Goal: Information Seeking & Learning: Learn about a topic

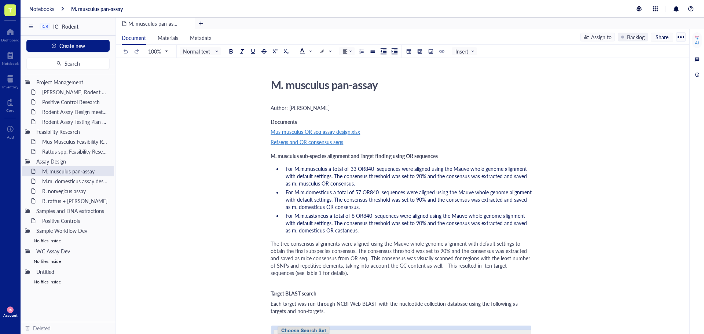
scroll to position [147, 0]
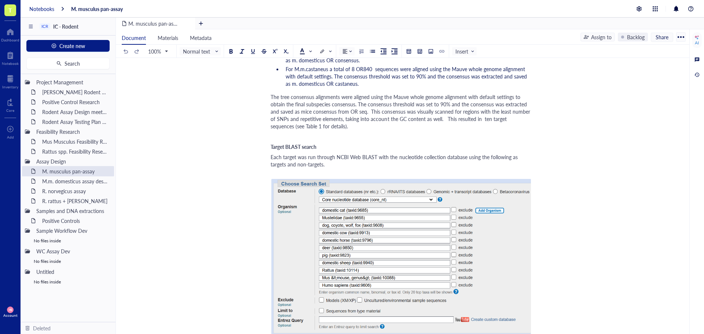
click at [31, 7] on div "Notebooks" at bounding box center [41, 9] width 25 height 7
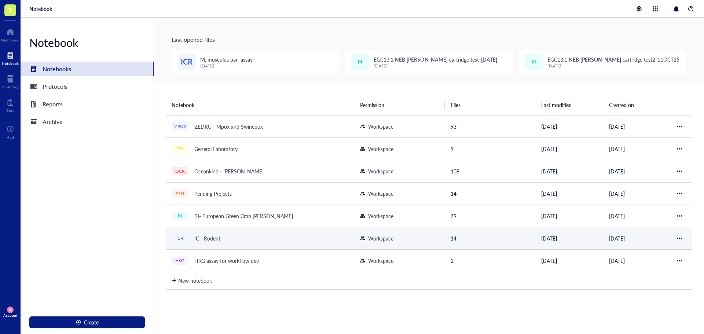
click at [212, 240] on div "IC - Rodent" at bounding box center [207, 238] width 33 height 10
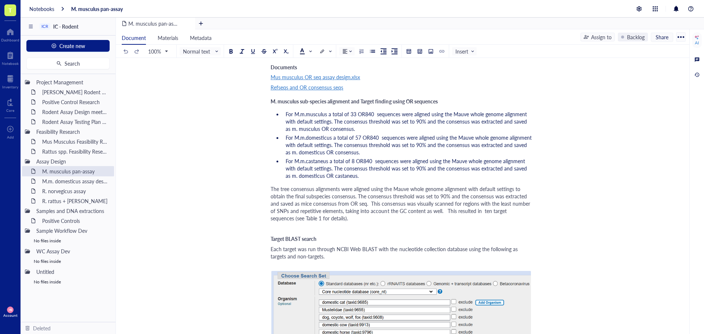
scroll to position [110, 0]
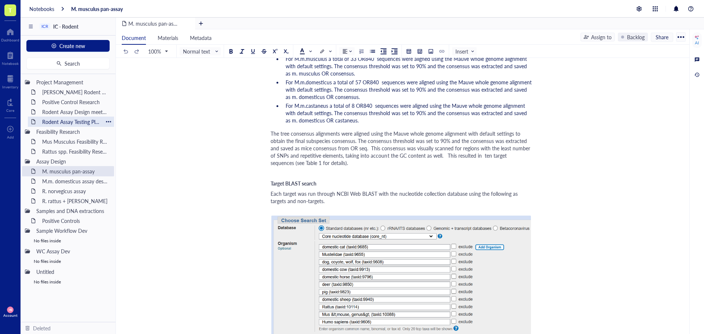
click at [58, 123] on div "Rodent Assay Testing Plan [DATE]" at bounding box center [71, 122] width 64 height 10
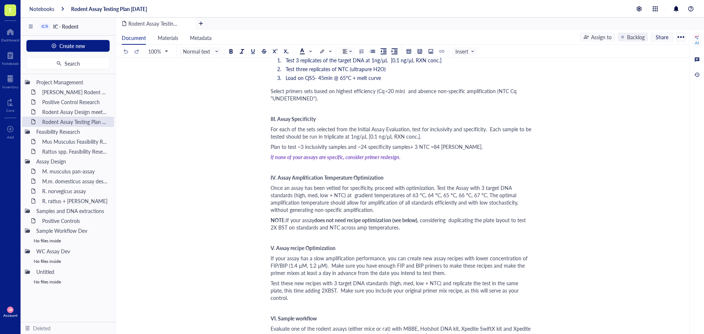
scroll to position [257, 0]
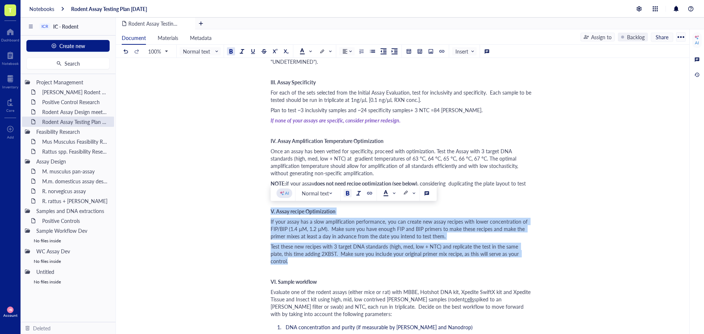
drag, startPoint x: 525, startPoint y: 254, endPoint x: 266, endPoint y: 214, distance: 262.2
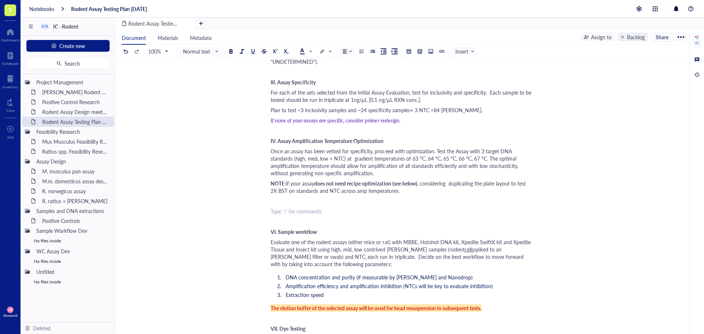
click at [275, 132] on div "﻿" at bounding box center [401, 130] width 261 height 7
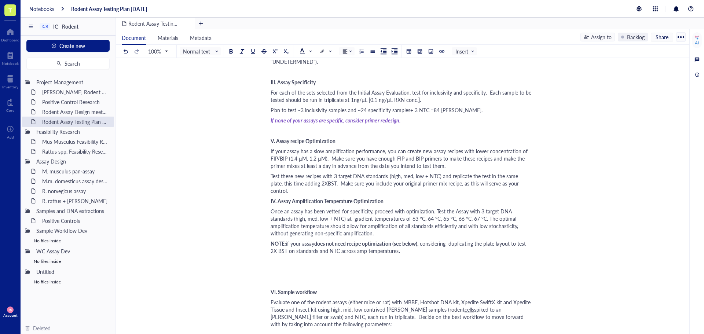
click at [271, 197] on span "IV. Assay Amplification Temperature Optimization" at bounding box center [327, 200] width 113 height 7
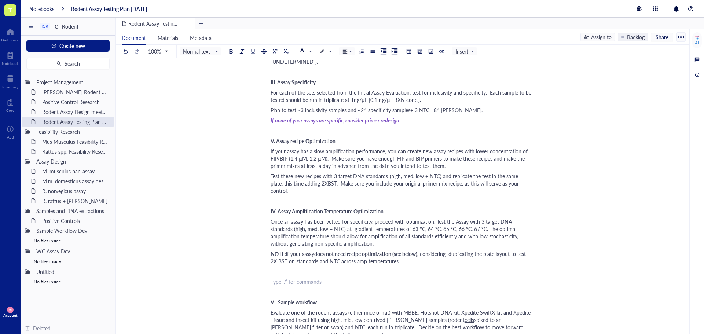
click at [291, 278] on div "﻿ Type ‘/’ for commands" at bounding box center [401, 281] width 261 height 7
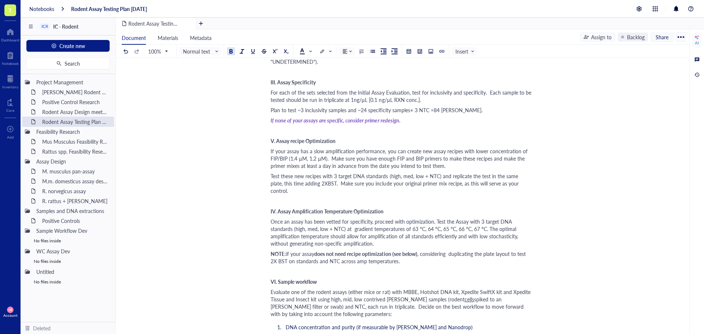
click at [272, 208] on span "IV. Assay Amplification Temperature Optimization" at bounding box center [327, 211] width 113 height 7
click at [271, 139] on span "V. Assay recipe Optimization" at bounding box center [303, 140] width 65 height 7
click at [521, 177] on span "Test these new recipes with 3 target DNA standards (high, med, low + NTC) and r…" at bounding box center [396, 183] width 250 height 22
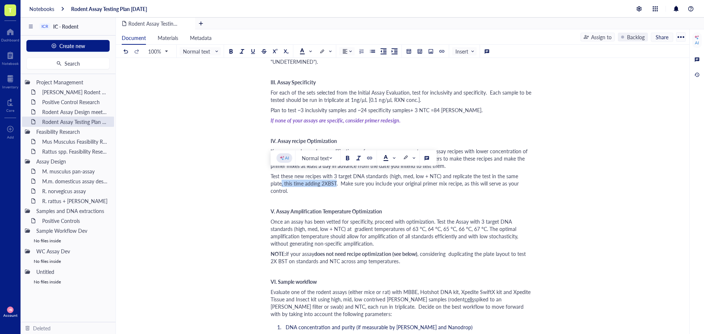
drag, startPoint x: 528, startPoint y: 177, endPoint x: 322, endPoint y: 184, distance: 205.6
click at [322, 184] on span "Test these new recipes with 3 target DNA standards (high, med, low + NTC) and r…" at bounding box center [396, 183] width 250 height 22
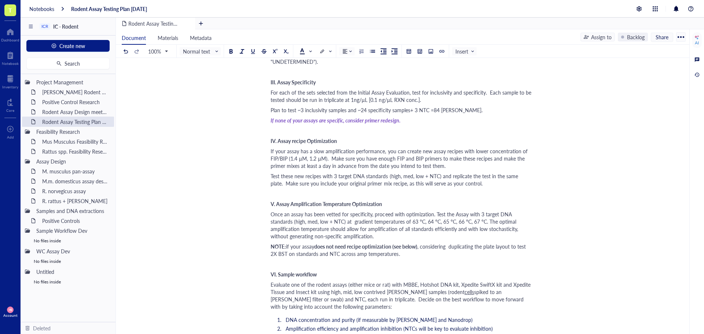
click at [517, 152] on span "If your assay has a slow amplification performance, you can create new assay re…" at bounding box center [400, 159] width 259 height 22
click at [288, 161] on span "If your assay has a slow amplification performance, you can create new assay re…" at bounding box center [401, 159] width 261 height 22
click at [338, 216] on span "Once an assay has been vetted for specificity, proceed with optimization. Test …" at bounding box center [395, 225] width 249 height 29
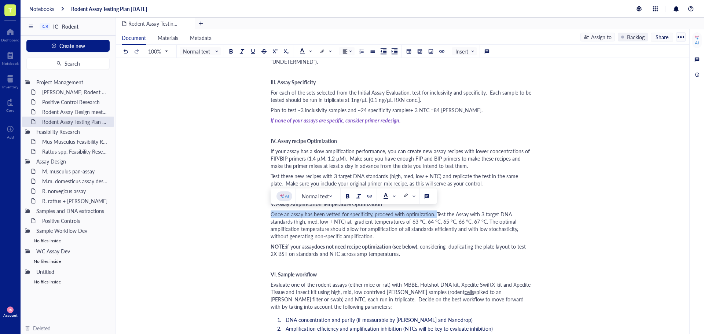
drag, startPoint x: 436, startPoint y: 214, endPoint x: 272, endPoint y: 216, distance: 163.3
click at [272, 216] on span "Once an assay has been vetted for specificity, proceed with optimization. Test …" at bounding box center [395, 225] width 249 height 29
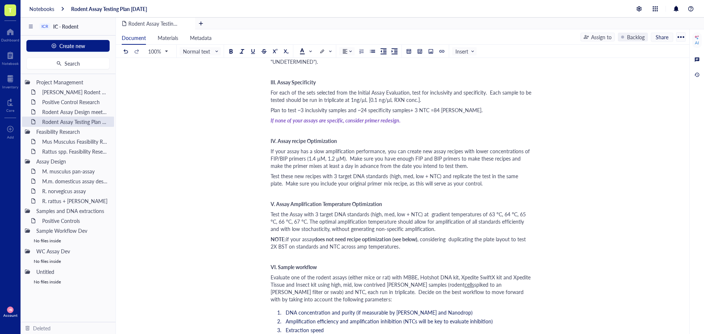
click at [273, 151] on span "If your assay has a slow amplification performance, you can create new assay re…" at bounding box center [401, 159] width 261 height 22
click at [418, 120] on div "If none of your assays are specific, consider primer redesign." at bounding box center [401, 120] width 261 height 7
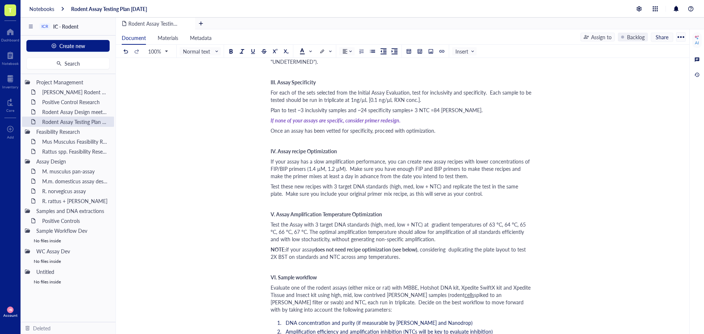
click at [301, 129] on span "Once an assay has been vetted for specificity, proceed with optimization." at bounding box center [353, 130] width 165 height 7
click at [310, 52] on span at bounding box center [306, 51] width 12 height 6
click at [325, 72] on div at bounding box center [325, 74] width 5 height 5
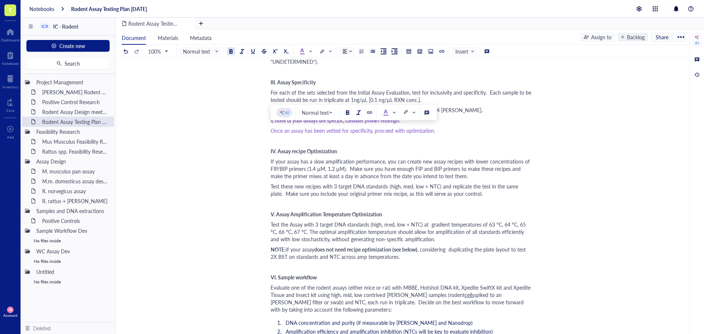
click at [233, 52] on div at bounding box center [231, 51] width 5 height 5
click at [243, 52] on div at bounding box center [242, 51] width 5 height 5
click at [436, 129] on div "Once an assay has been vetted for specificity, proceed with optimization." at bounding box center [401, 130] width 261 height 7
click at [323, 162] on span "If your assay has a slow amplification performance, you can create new assay re…" at bounding box center [401, 169] width 261 height 22
click at [361, 153] on div "IV. Assay recipe Optimization" at bounding box center [401, 151] width 261 height 7
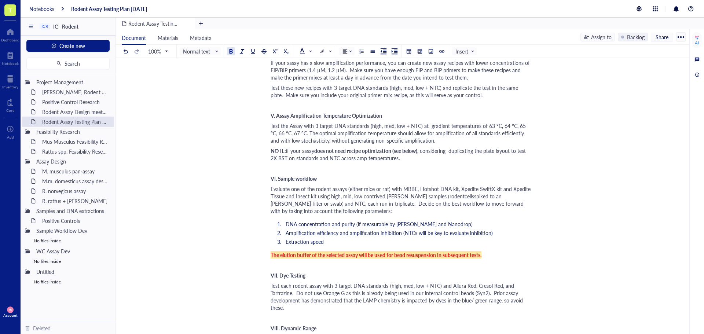
scroll to position [367, 0]
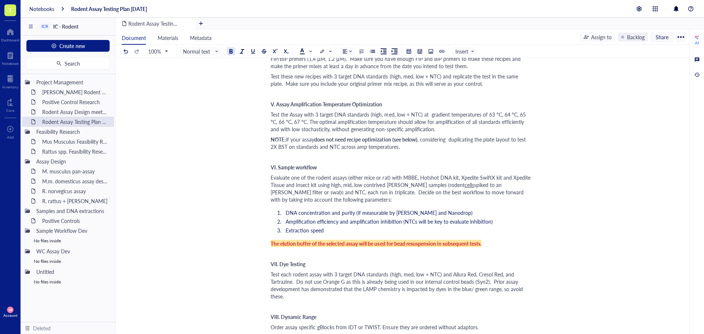
drag, startPoint x: 44, startPoint y: 6, endPoint x: 47, endPoint y: 12, distance: 7.1
click at [44, 6] on div "Notebooks" at bounding box center [41, 9] width 25 height 7
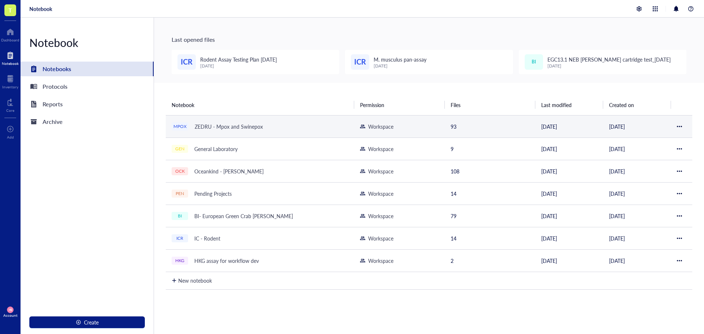
click at [236, 130] on div "ZEDRU - Mpox and Swinepox" at bounding box center [229, 126] width 75 height 10
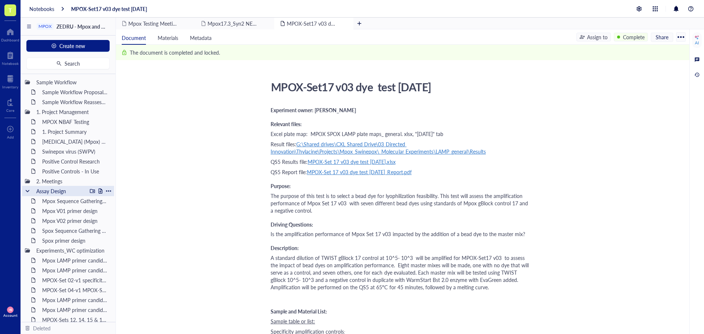
click at [27, 191] on div at bounding box center [27, 191] width 5 height 5
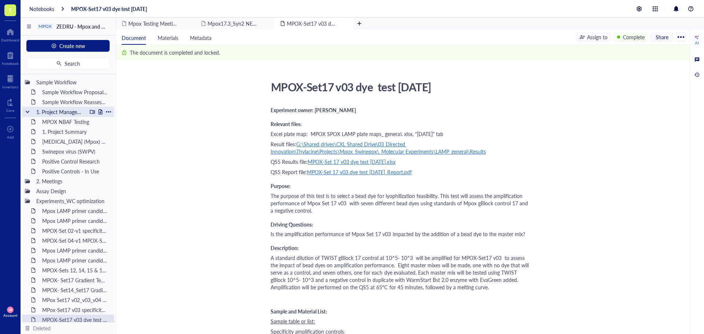
click at [22, 111] on div "1. Project Management" at bounding box center [68, 112] width 92 height 10
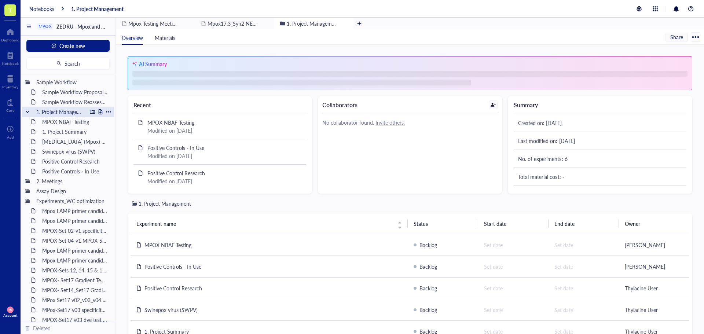
click at [27, 113] on div at bounding box center [27, 111] width 5 height 5
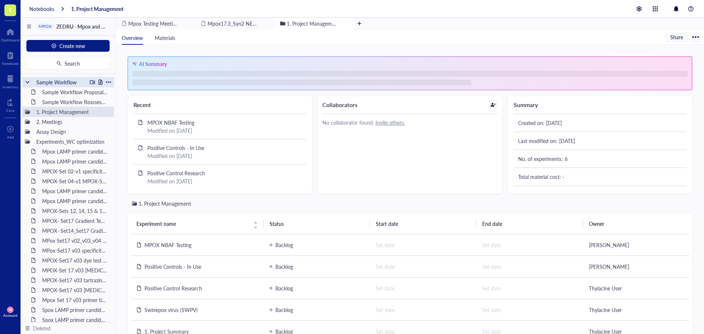
click at [27, 85] on div "Sample Workflow" at bounding box center [68, 82] width 92 height 10
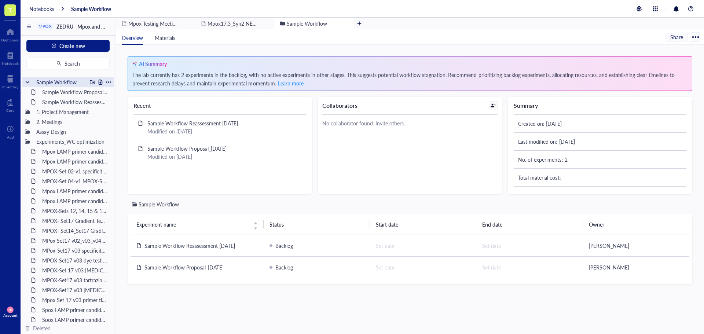
click at [28, 82] on div at bounding box center [27, 82] width 5 height 5
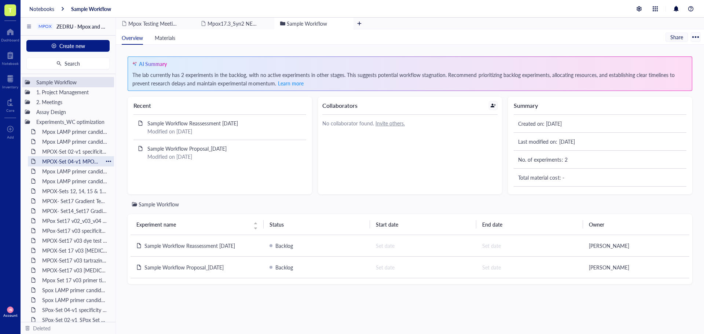
scroll to position [37, 0]
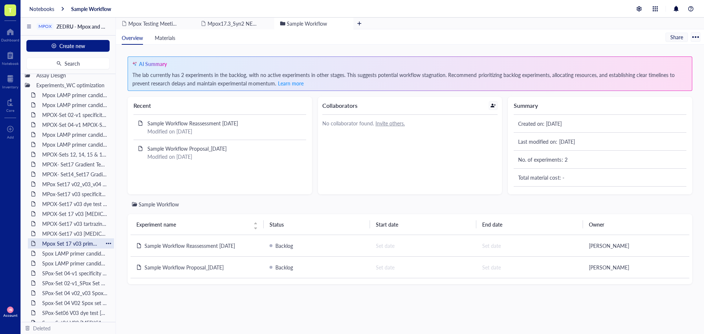
click at [81, 244] on div "Mpox Set 17 v03 primer titration [DATE]" at bounding box center [71, 243] width 64 height 10
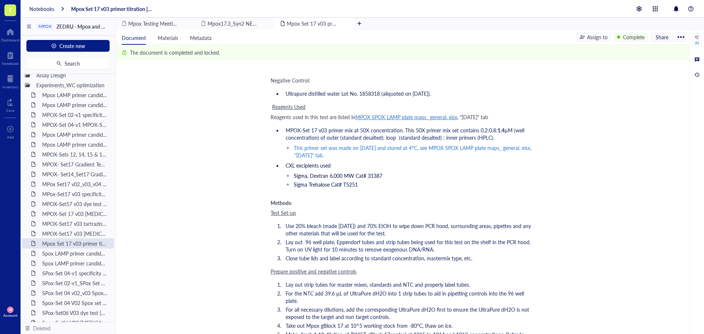
scroll to position [330, 0]
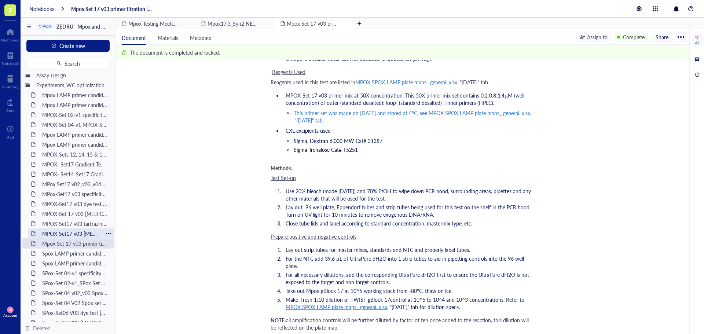
click at [81, 235] on div "MPOX-Set17 v03 [MEDICAL_DATA] test 2 [DATE]" at bounding box center [71, 234] width 64 height 10
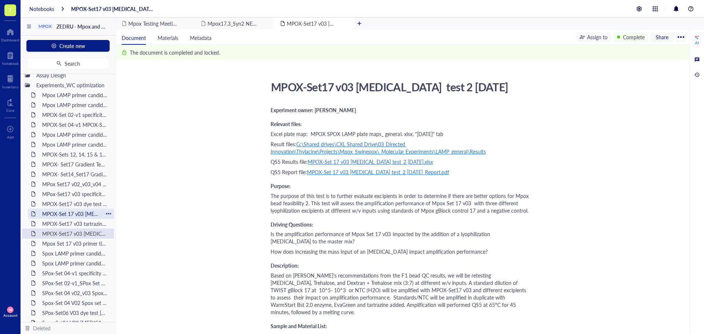
click at [85, 212] on div "MPOX-Set 17 v03 [MEDICAL_DATA] test [DATE]" at bounding box center [71, 214] width 64 height 10
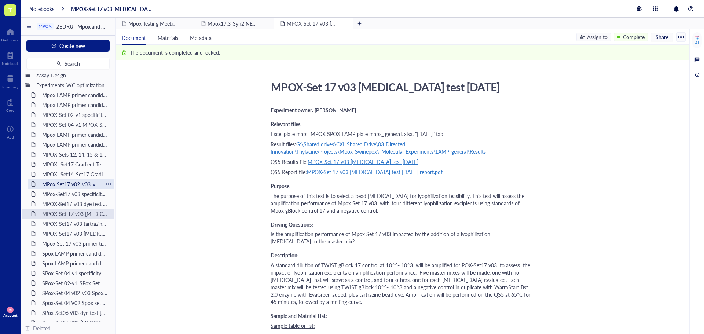
click at [84, 185] on div "MPox Set17 v02_v03_v04 Gradient Temp [DATE]" at bounding box center [71, 184] width 64 height 10
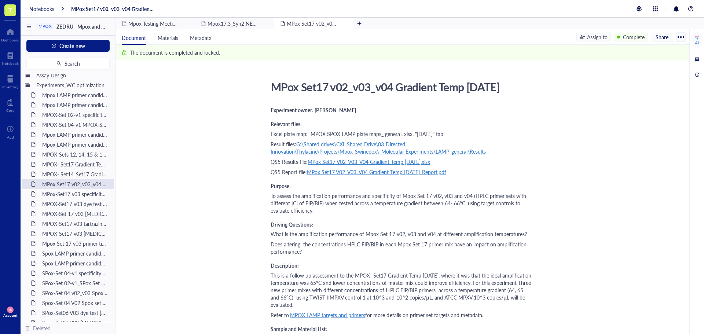
scroll to position [37, 0]
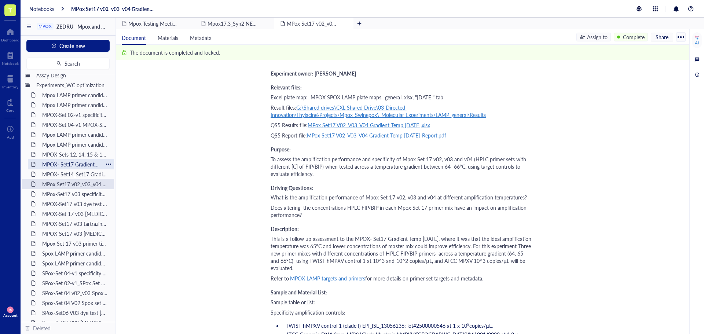
click at [69, 165] on div "MPOX- Set17 Gradient Temp [DATE]" at bounding box center [71, 164] width 64 height 10
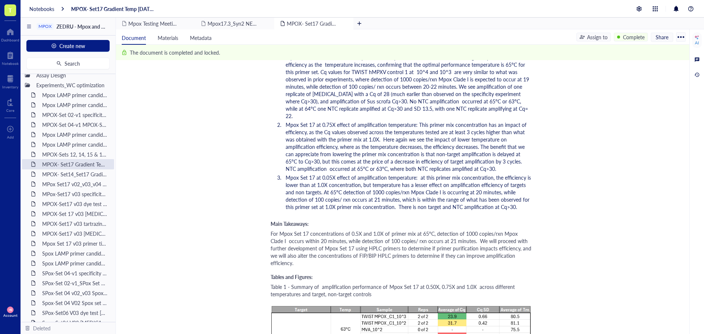
scroll to position [1174, 0]
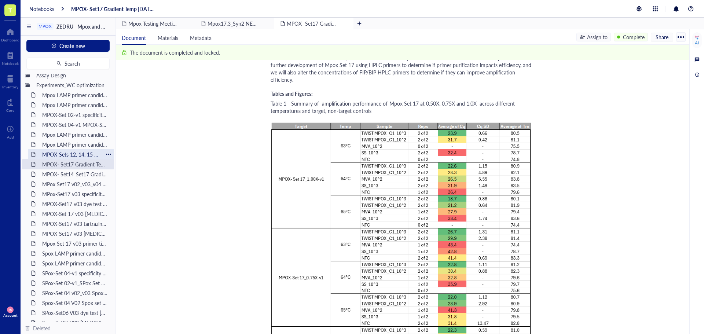
click at [78, 158] on div "MPOX-Sets 12, 14, 15 & 17 V01 specificity test [DATE]" at bounding box center [71, 154] width 64 height 10
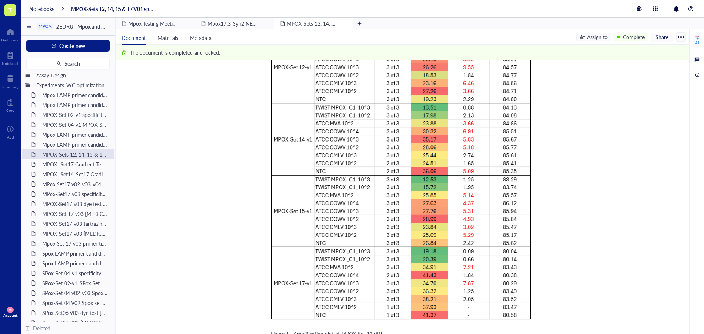
scroll to position [1651, 0]
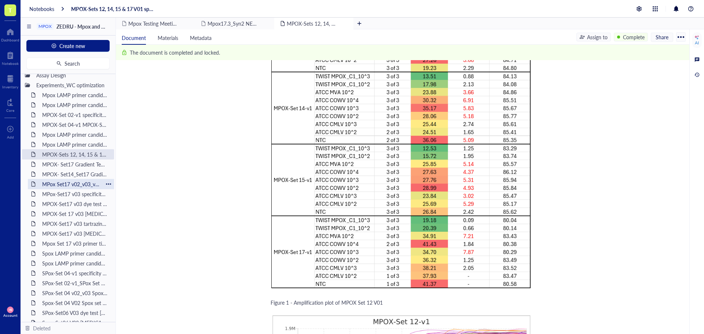
click at [64, 185] on div "MPox Set17 v02_v03_v04 Gradient Temp [DATE]" at bounding box center [71, 184] width 64 height 10
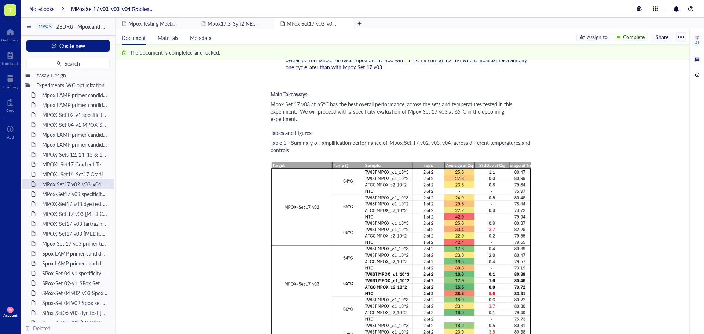
scroll to position [1174, 0]
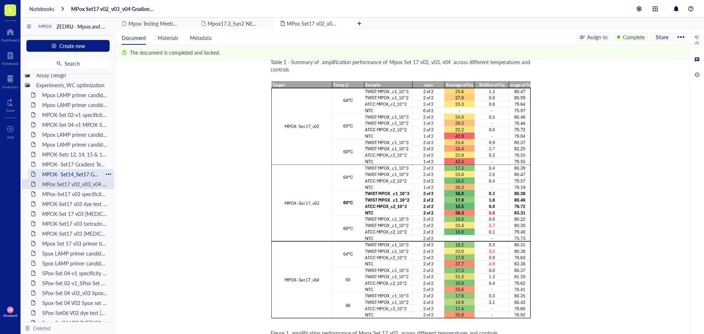
click at [68, 175] on div "MPOX- Set14_Set17 Gradient Temp [DATE]" at bounding box center [71, 174] width 64 height 10
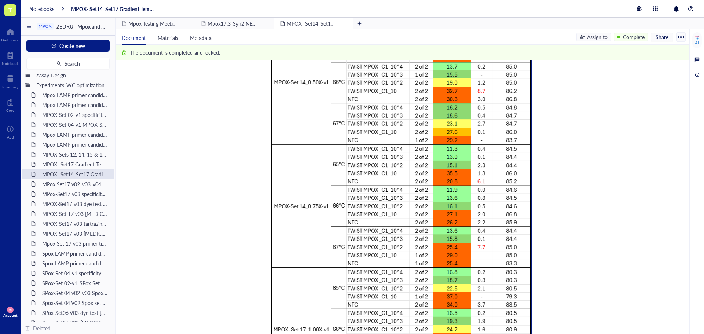
scroll to position [1468, 0]
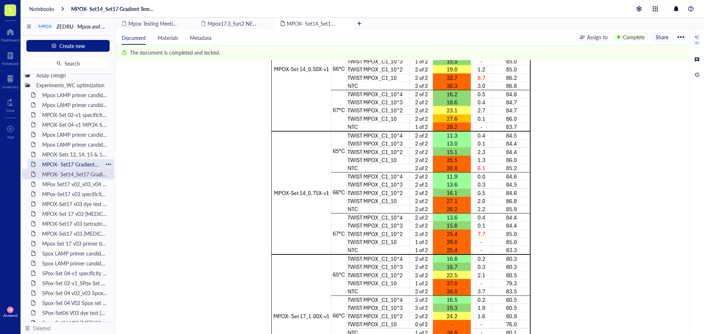
click at [69, 164] on div "MPOX- Set17 Gradient Temp [DATE]" at bounding box center [71, 164] width 64 height 10
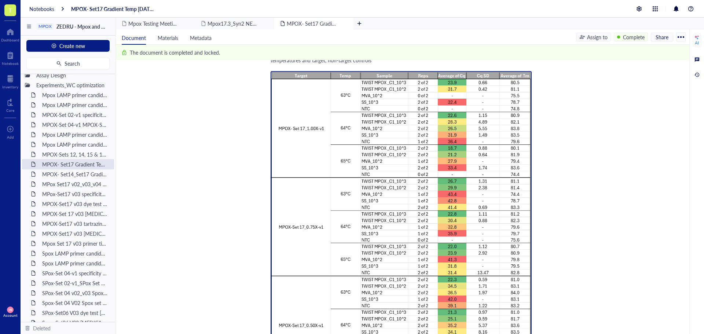
scroll to position [1211, 0]
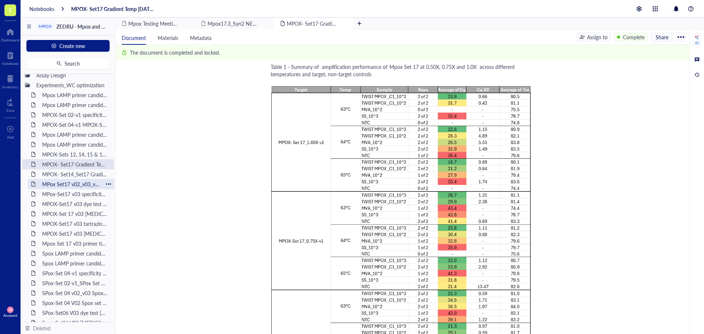
click at [73, 183] on div "MPox Set17 v02_v03_v04 Gradient Temp [DATE]" at bounding box center [71, 184] width 64 height 10
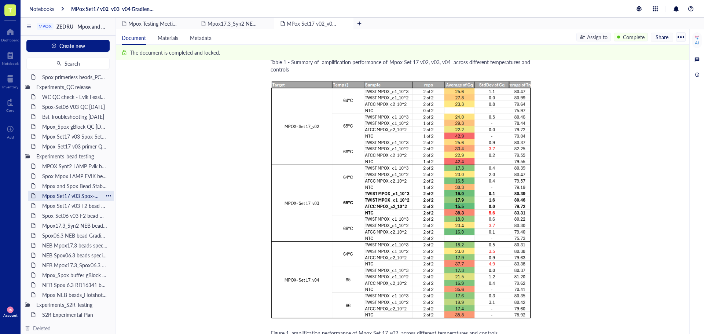
scroll to position [404, 0]
click at [52, 9] on div "Notebooks" at bounding box center [41, 9] width 25 height 7
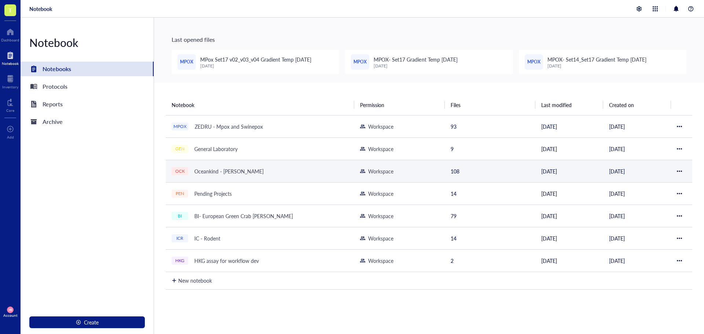
click at [233, 170] on div "Oceankind - [PERSON_NAME]" at bounding box center [229, 171] width 76 height 10
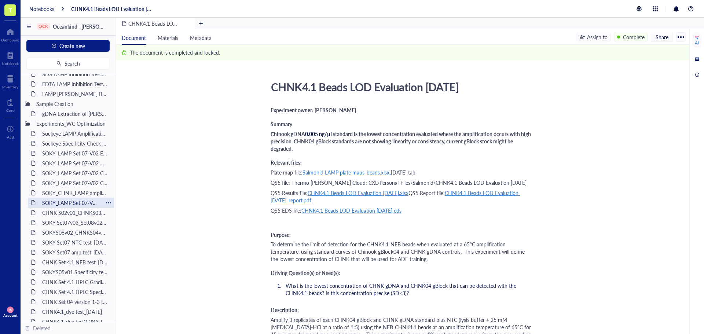
scroll to position [183, 0]
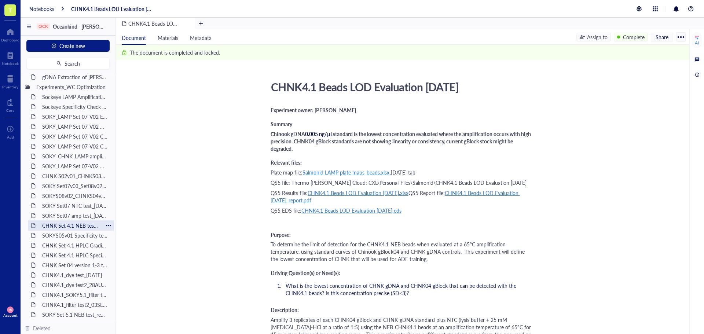
click at [71, 227] on div "CHNK Set 4.1 NEB test_[DATE]" at bounding box center [71, 226] width 64 height 10
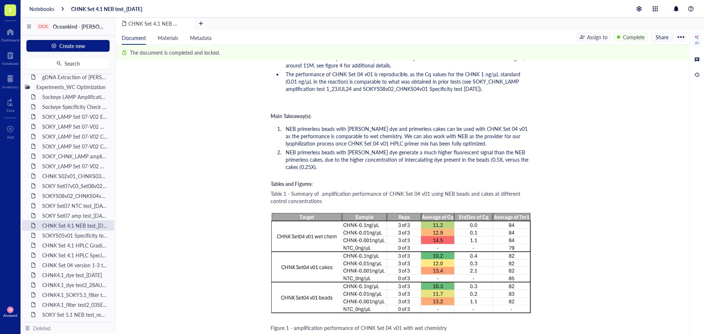
scroll to position [1174, 0]
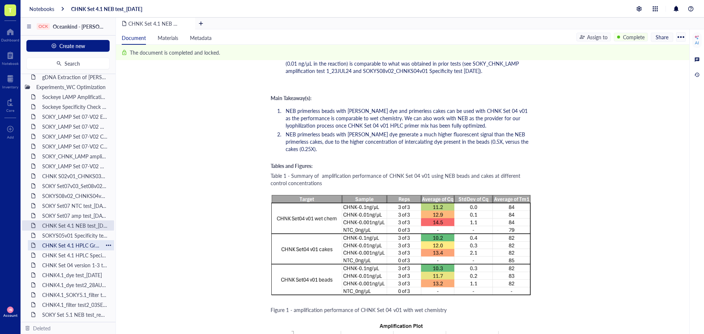
click at [63, 245] on div "CHNK Set 4.1 HPLC Gradient Test [DATE]" at bounding box center [71, 245] width 64 height 10
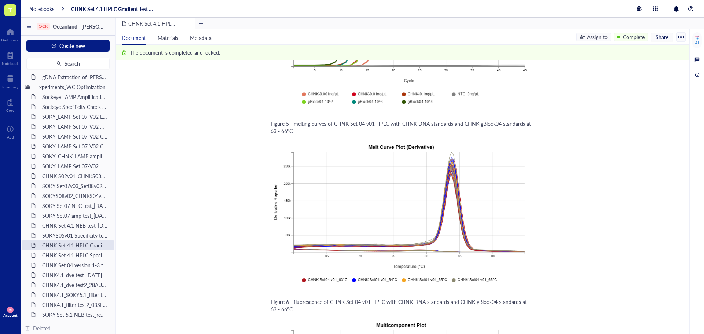
scroll to position [1871, 0]
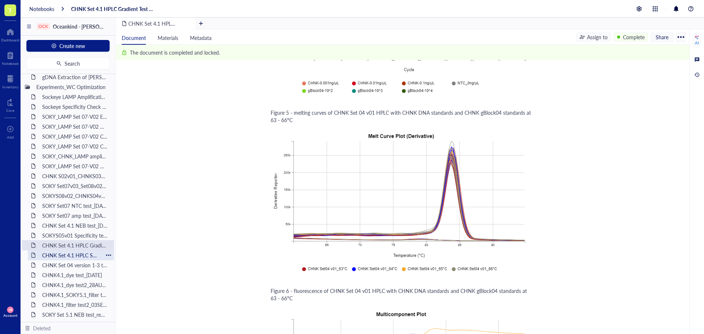
click at [85, 256] on div "CHNK Set 4.1 HPLC Specificity confirmation [DATE]" at bounding box center [71, 255] width 64 height 10
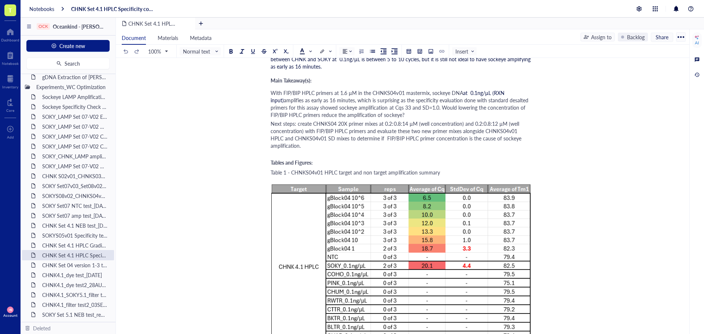
scroll to position [917, 0]
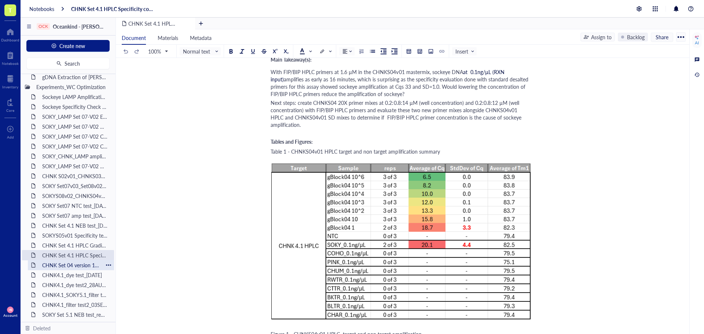
click at [65, 264] on div "CHNK Set 04 version 1-3 test_[DATE]" at bounding box center [71, 265] width 64 height 10
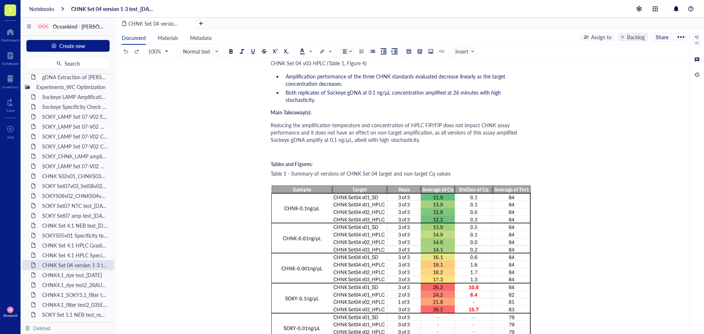
scroll to position [917, 0]
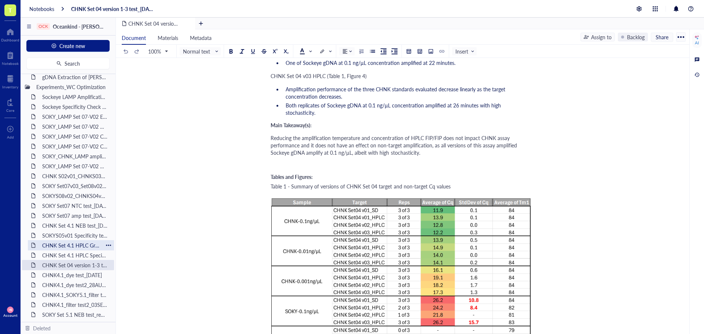
click at [86, 244] on div "CHNK Set 4.1 HPLC Gradient Test [DATE]" at bounding box center [71, 245] width 64 height 10
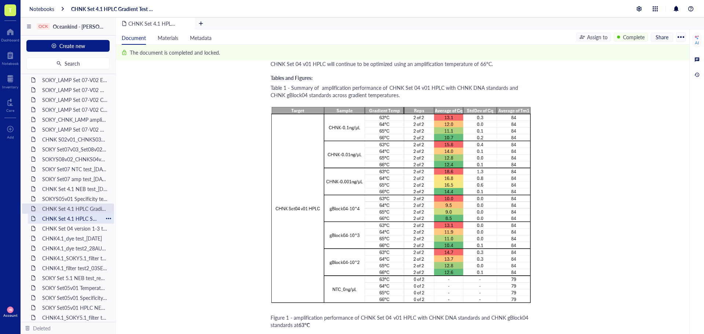
scroll to position [257, 0]
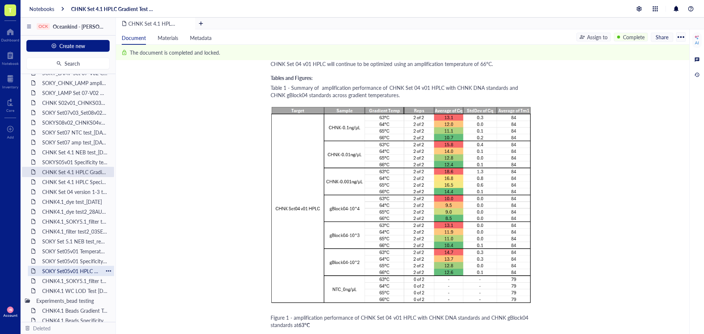
click at [61, 267] on div "SOKY Set05v01 HPLC NEB Cake Test [DATE]" at bounding box center [71, 271] width 64 height 10
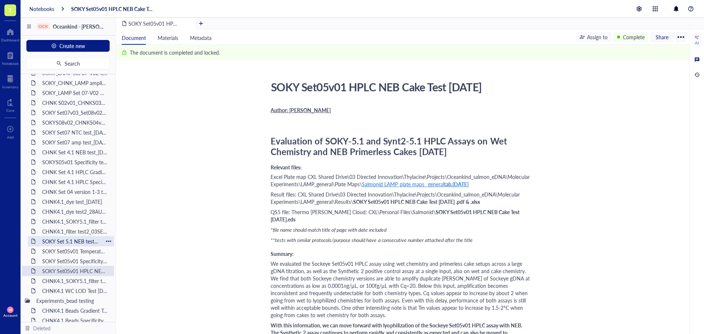
click at [69, 244] on div "SOKY Set 5.1 NEB test_repeat_[DATE]" at bounding box center [71, 241] width 64 height 10
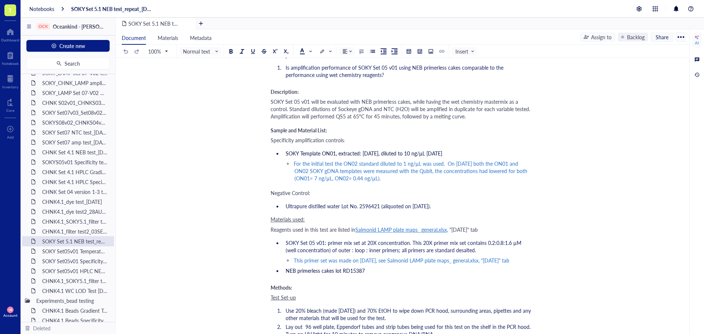
scroll to position [220, 0]
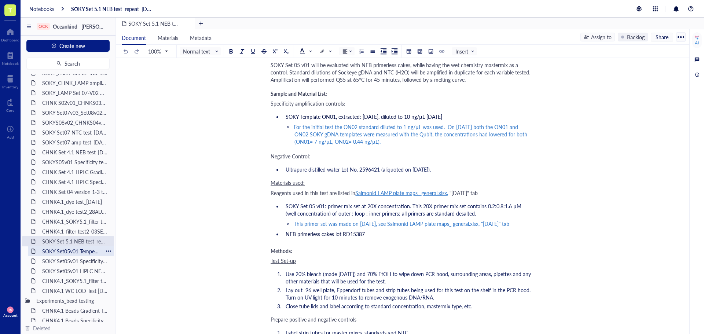
click at [81, 251] on div "SOKY Set05v01 Temperature and Primer Gradients [DATE]" at bounding box center [71, 251] width 64 height 10
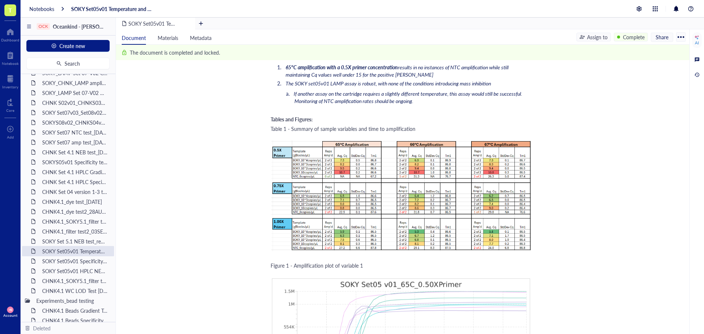
scroll to position [1321, 0]
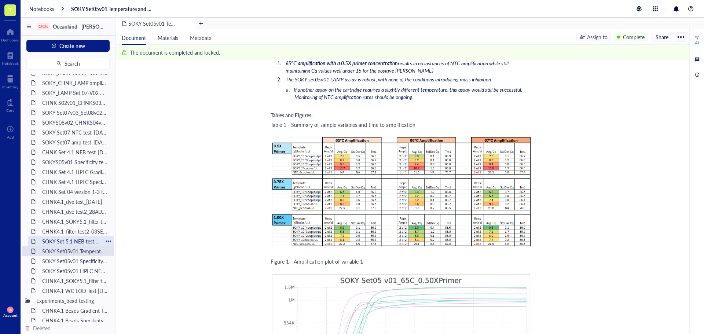
click at [71, 244] on div "SOKY Set 5.1 NEB test_repeat_[DATE]" at bounding box center [71, 241] width 64 height 10
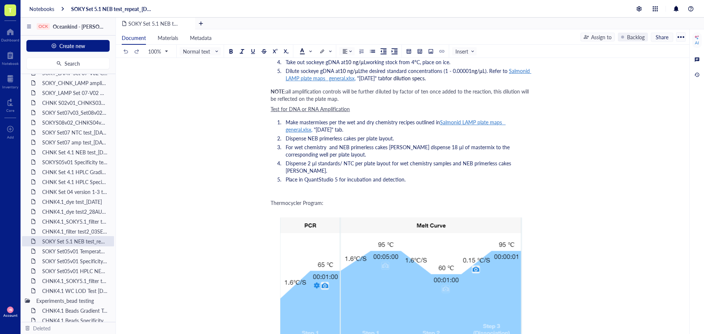
scroll to position [514, 0]
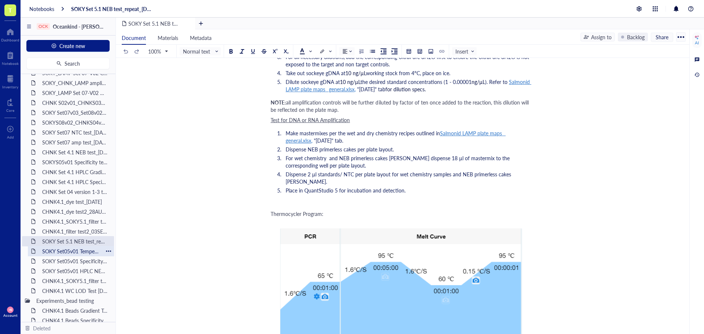
click at [74, 252] on div "SOKY Set05v01 Temperature and Primer Gradients [DATE]" at bounding box center [71, 251] width 64 height 10
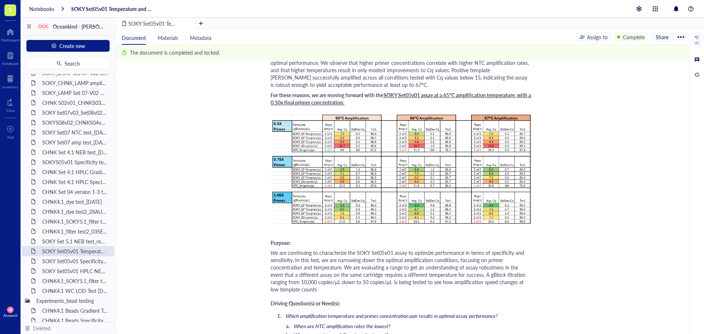
scroll to position [183, 0]
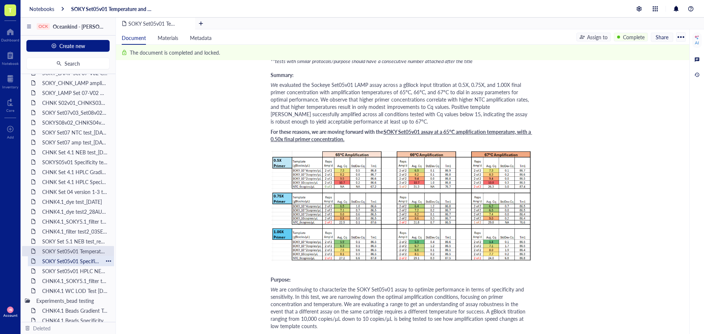
click at [74, 261] on div "SOKY Set05v01 Specificity Check [DATE]" at bounding box center [71, 261] width 64 height 10
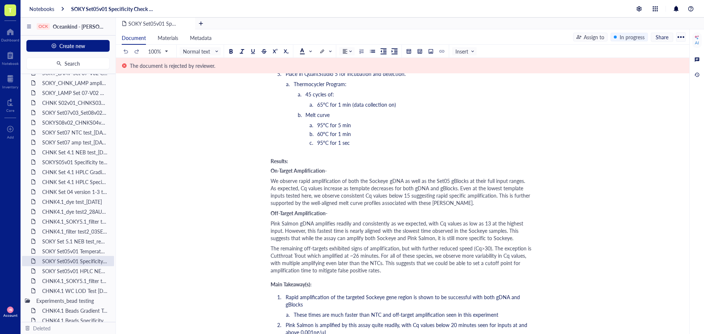
scroll to position [1431, 0]
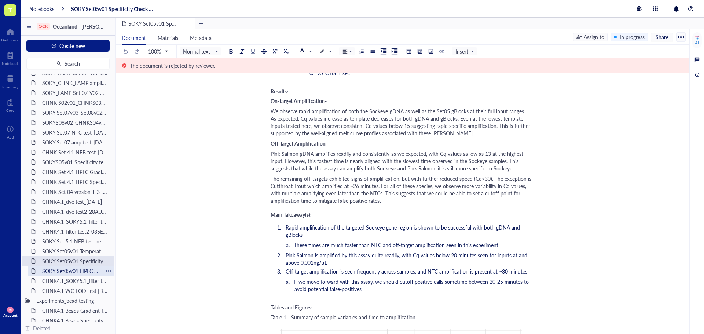
click at [77, 270] on div "SOKY Set05v01 HPLC NEB Cake Test [DATE]" at bounding box center [71, 271] width 64 height 10
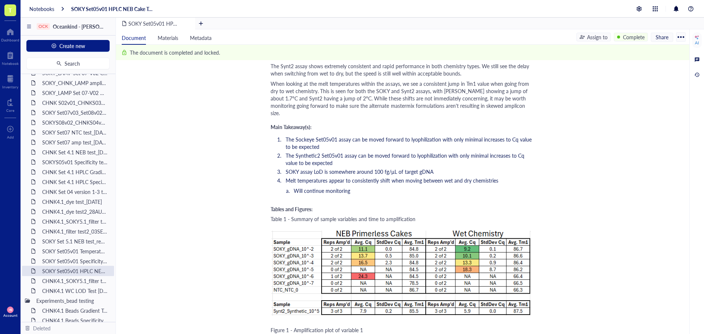
scroll to position [1541, 0]
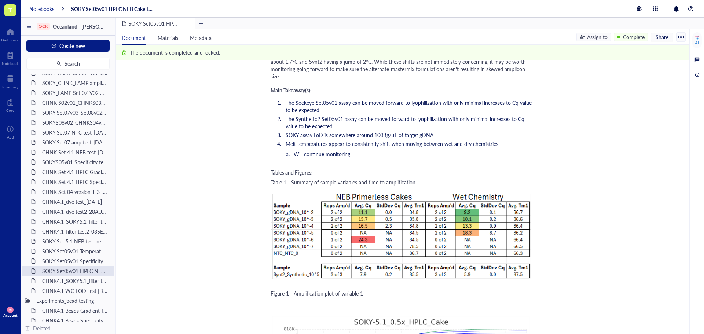
click at [42, 7] on div "Notebooks" at bounding box center [41, 9] width 25 height 7
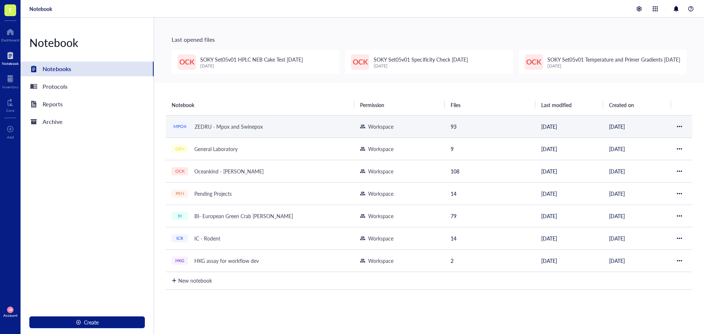
click at [208, 127] on div "ZEDRU - Mpox and Swinepox" at bounding box center [229, 126] width 75 height 10
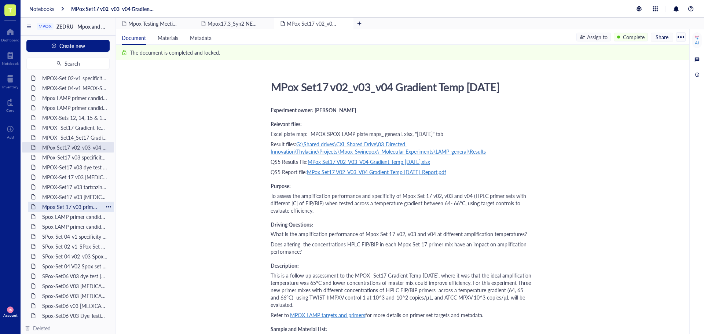
scroll to position [110, 0]
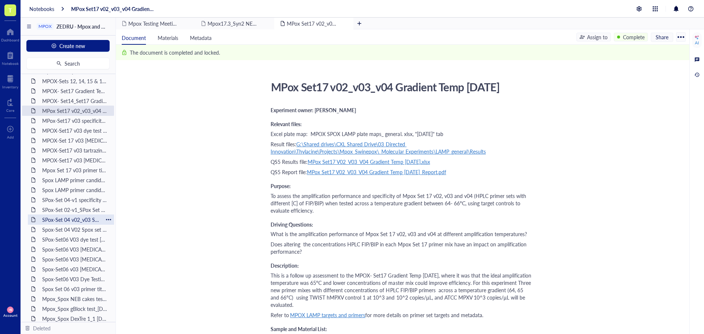
click at [81, 220] on div "SPox-Set 04 v02_v03 Spox Set06 V02_v03 gradient T test [DATE]" at bounding box center [71, 220] width 64 height 10
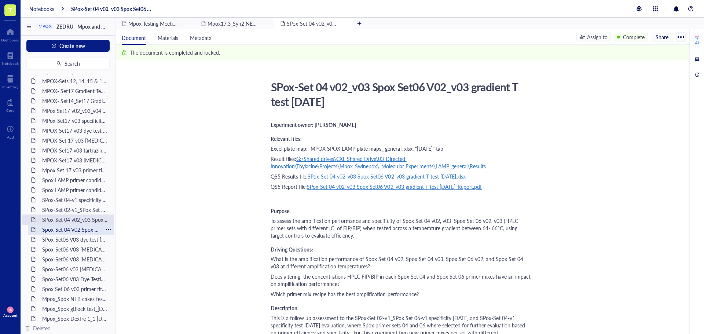
click at [81, 229] on div "Spox-Set 04 V02 Spox set 06 V03 specificity test [DATE]" at bounding box center [71, 230] width 64 height 10
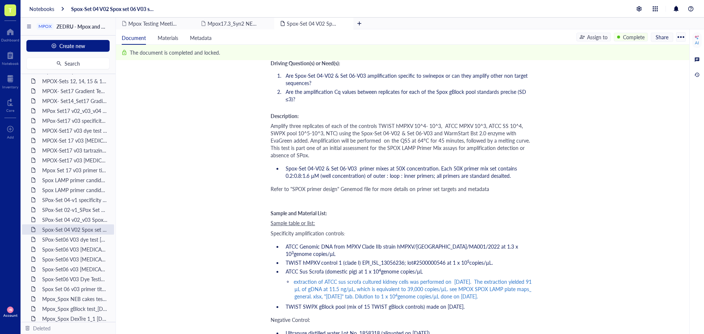
scroll to position [147, 0]
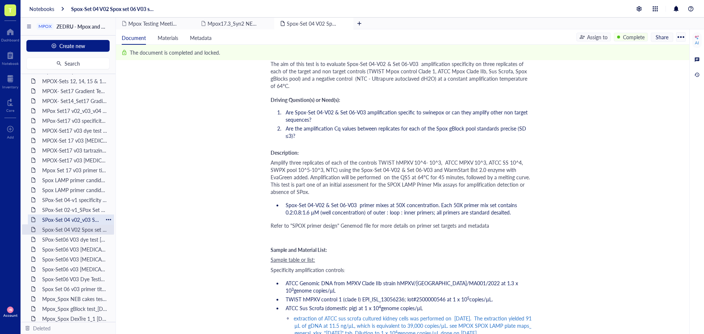
click at [59, 222] on div "SPox-Set 04 v02_v03 Spox Set06 V02_v03 gradient T test [DATE]" at bounding box center [71, 220] width 64 height 10
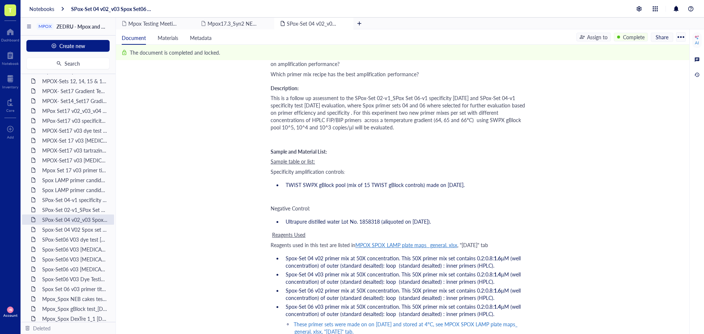
scroll to position [257, 0]
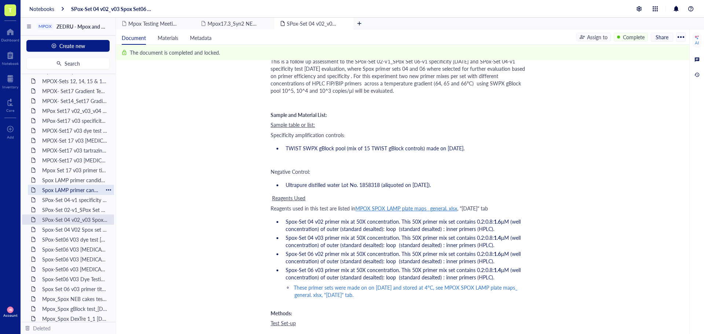
click at [79, 192] on div "Spox LAMP primer candidate test 2 [DATE]" at bounding box center [71, 190] width 64 height 10
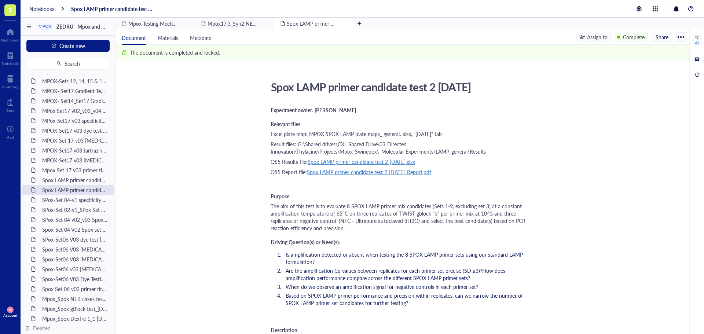
scroll to position [220, 0]
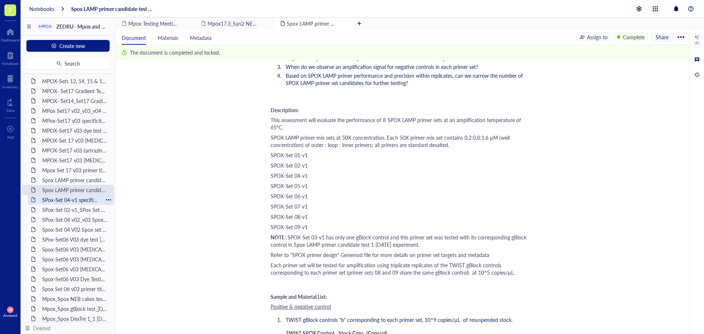
click at [63, 200] on div "SPox-Set 04-v1 specificity test [DATE]" at bounding box center [71, 200] width 64 height 10
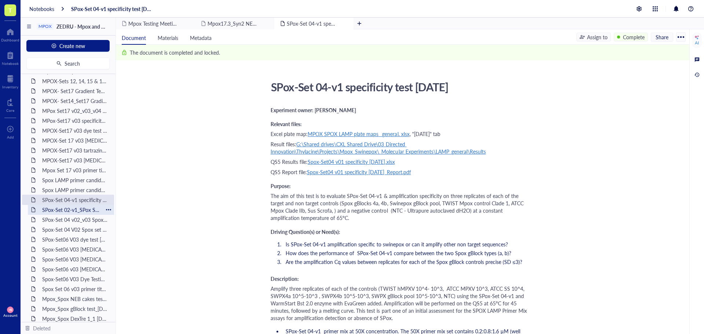
click at [65, 209] on div "SPox-Set 02-v1_SPox Set 06-v1 specificity [DATE]" at bounding box center [71, 210] width 64 height 10
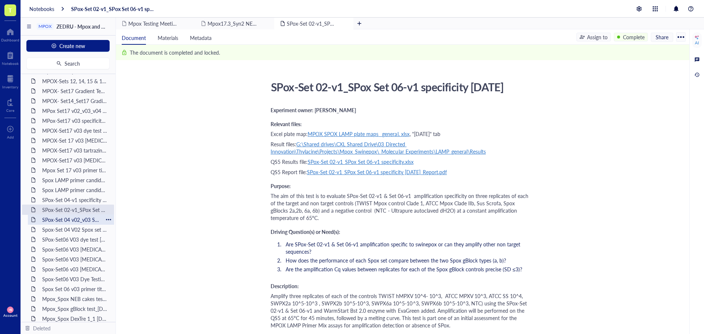
click at [73, 221] on div "SPox-Set 04 v02_v03 Spox Set06 V02_v03 gradient T test [DATE]" at bounding box center [71, 220] width 64 height 10
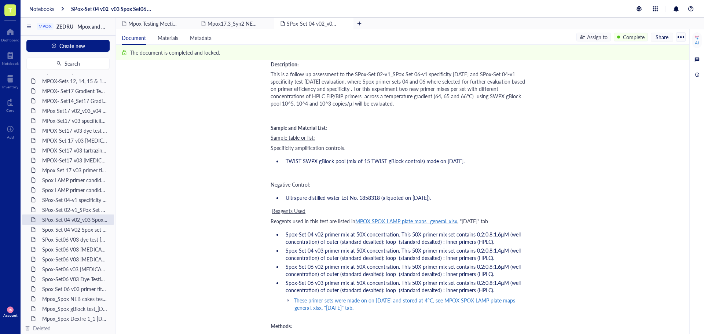
scroll to position [257, 0]
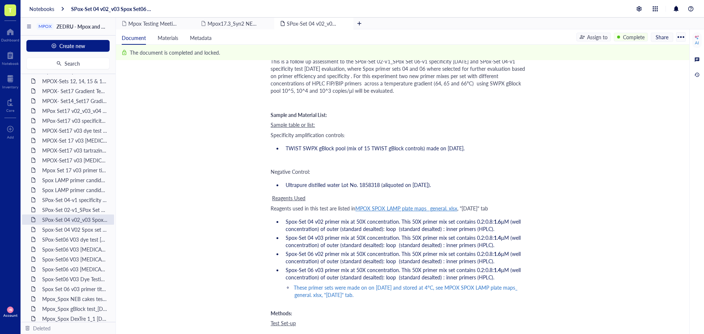
click at [430, 206] on span "MPOX SPOX LAMP plate maps_ general. xlsx" at bounding box center [407, 208] width 102 height 7
click at [417, 221] on div "[URL][DOMAIN_NAME]" at bounding box center [390, 223] width 54 height 10
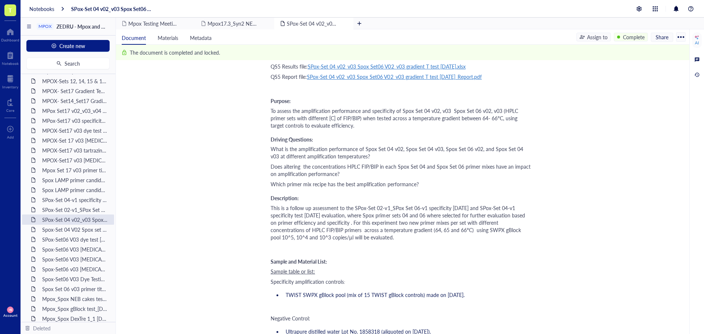
scroll to position [0, 0]
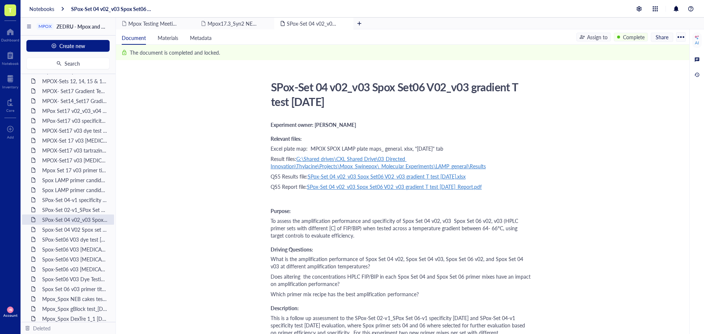
click at [378, 158] on span "G:\Shared drives\CXL Shared Drive\03 Directed Innovation\Thylacine\Projects\Mpo…" at bounding box center [378, 162] width 215 height 15
click at [331, 181] on div "[URL][DOMAIN_NAME]" at bounding box center [304, 180] width 54 height 10
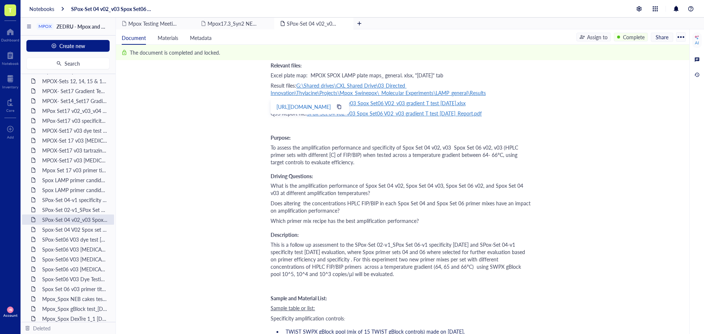
scroll to position [37, 0]
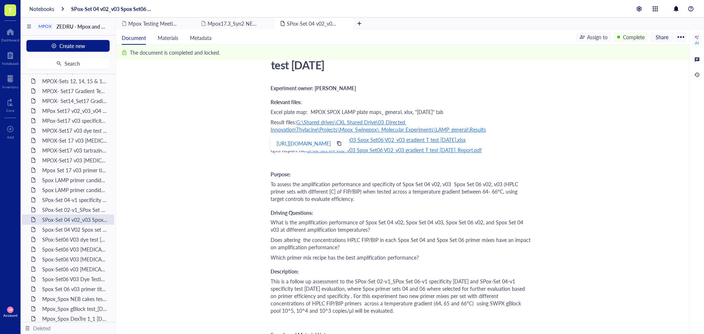
click at [418, 196] on div "To assess the amplification performance and specificity of Spox Set 04 v02, v03…" at bounding box center [401, 192] width 261 height 22
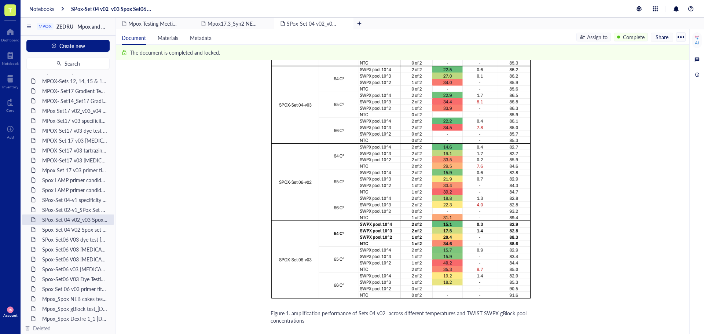
scroll to position [1431, 0]
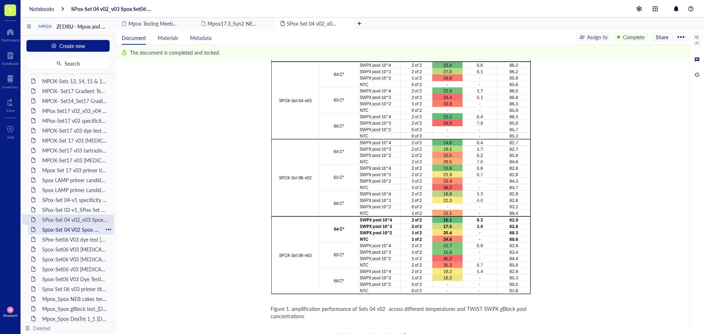
click at [67, 229] on div "Spox-Set 04 V02 Spox set 06 V03 specificity test [DATE]" at bounding box center [71, 230] width 64 height 10
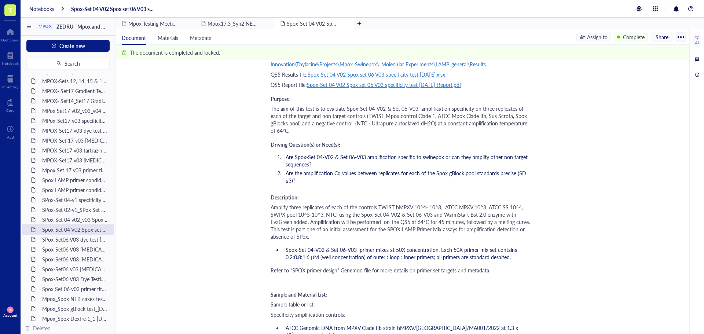
scroll to position [110, 0]
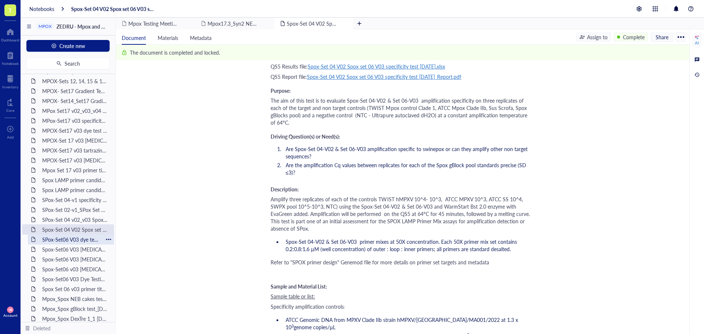
click at [61, 240] on div "SPox-Set06 V03 dye test [DATE]" at bounding box center [71, 239] width 64 height 10
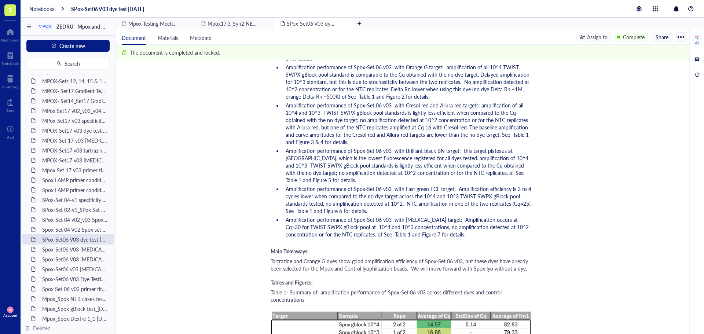
scroll to position [1137, 0]
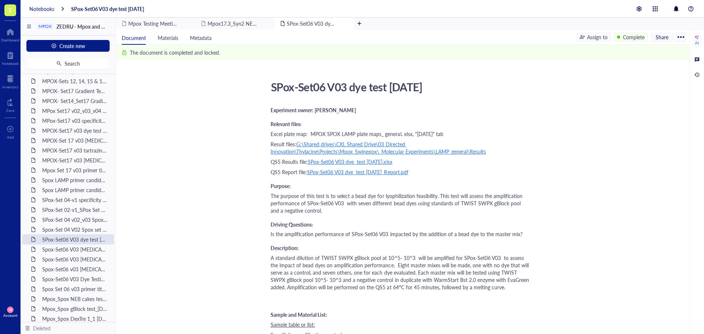
click at [41, 12] on div "Notebooks" at bounding box center [41, 9] width 25 height 7
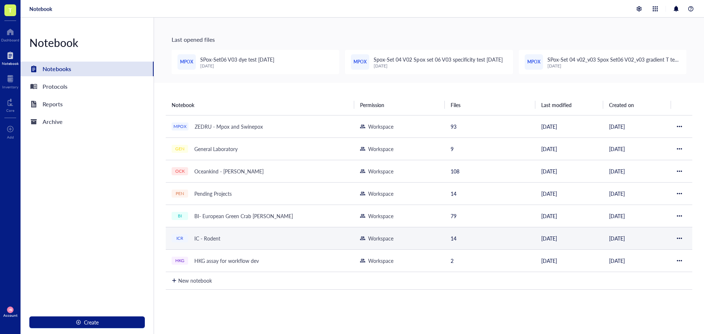
click at [211, 236] on div "IC - Rodent" at bounding box center [207, 238] width 33 height 10
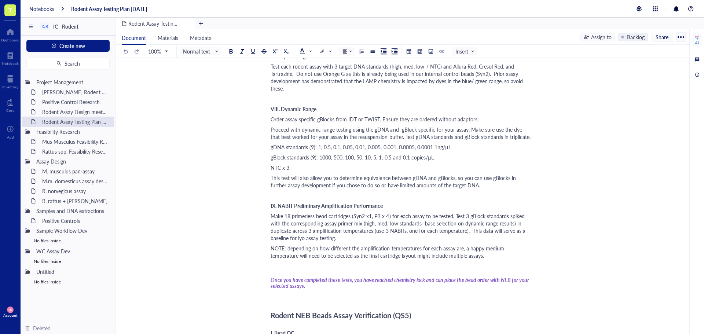
scroll to position [587, 0]
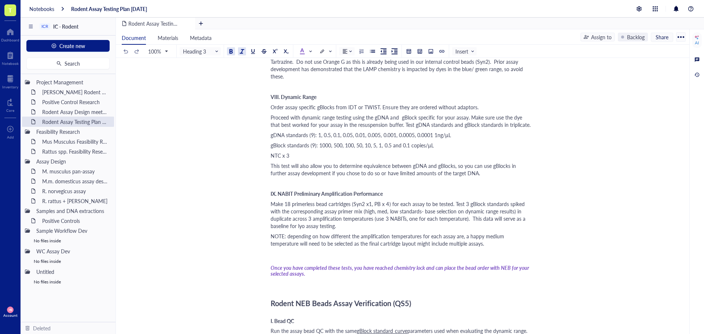
click at [272, 264] on span "Once you have completed these tests, you have reached chemistry lock and can pl…" at bounding box center [401, 271] width 260 height 14
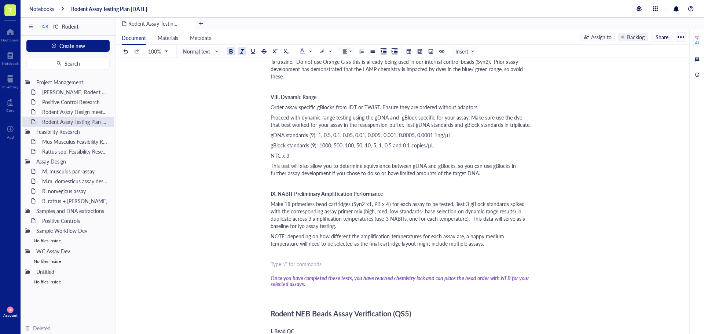
click at [272, 264] on div "﻿ Type ‘/’ for commands" at bounding box center [401, 264] width 261 height 7
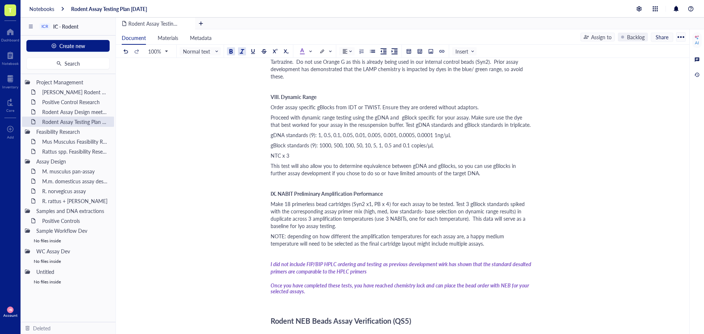
click at [443, 265] on span "I did not include FIP/BIP HPLC ordering and testing as previous development wir…" at bounding box center [402, 268] width 262 height 15
click at [382, 275] on div "I did not include FIP/BIP HPLC ordering and testing as previous development wor…" at bounding box center [401, 268] width 261 height 15
drag, startPoint x: 294, startPoint y: 272, endPoint x: 289, endPoint y: 272, distance: 5.1
click at [289, 272] on span "I did not include FIP/BIP HPLC ordering and testing as previous development wor…" at bounding box center [393, 268] width 244 height 15
click at [326, 272] on span "I did not include FIP/BIP HPLC ordering and testing as previous development wor…" at bounding box center [393, 268] width 244 height 15
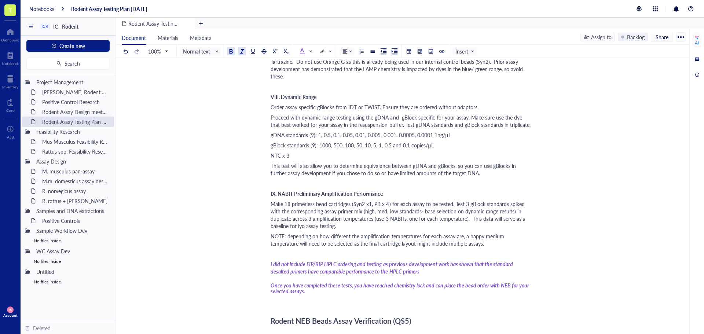
click at [400, 275] on div "I did not include FIP/BIP HPLC ordering and testing as previous development wor…" at bounding box center [401, 268] width 261 height 15
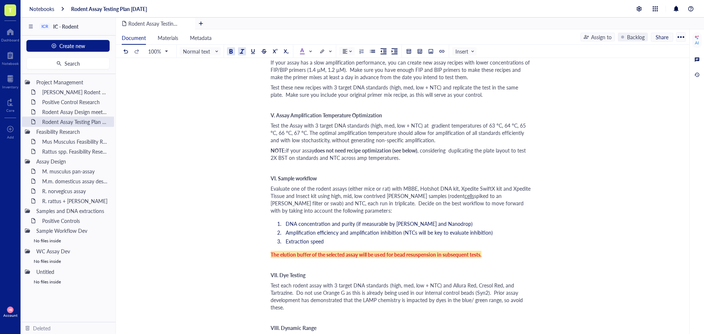
scroll to position [367, 0]
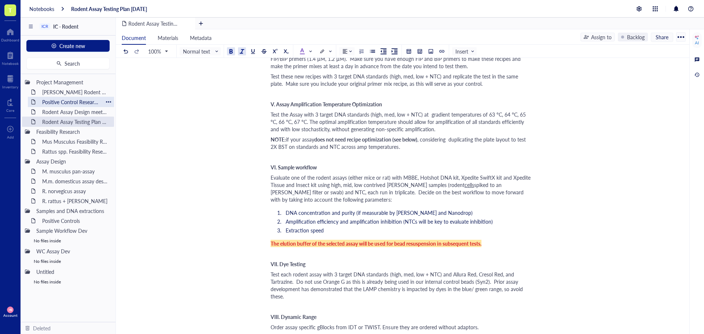
click at [54, 102] on div "Positive Control Research" at bounding box center [71, 102] width 64 height 10
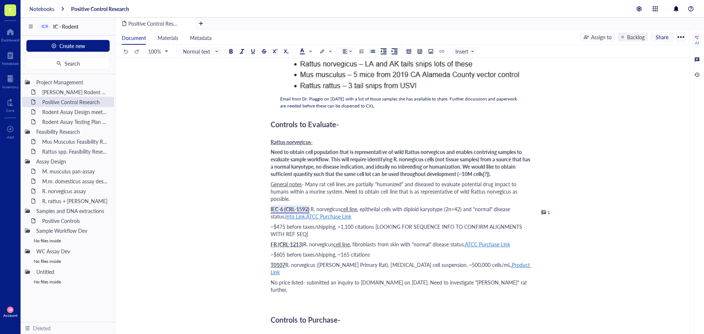
scroll to position [220, 0]
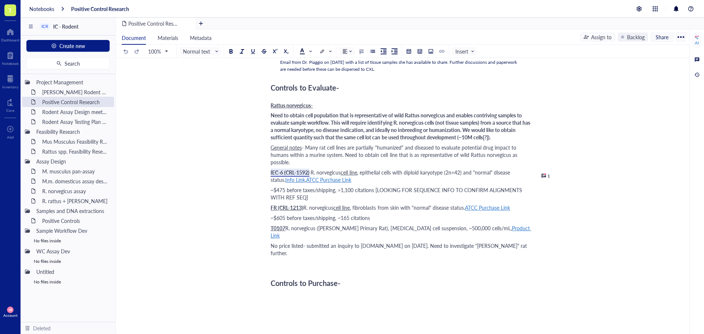
click at [546, 176] on div at bounding box center [544, 175] width 5 height 5
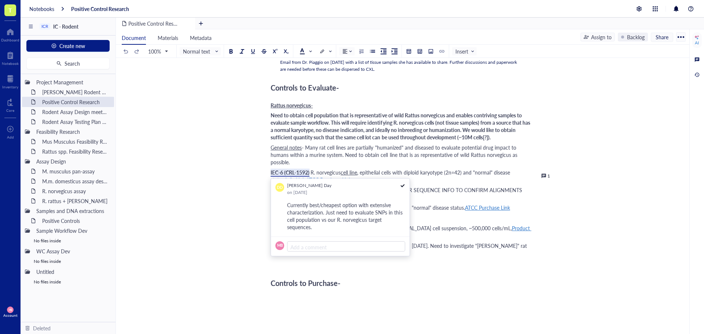
click at [546, 176] on div at bounding box center [544, 175] width 5 height 5
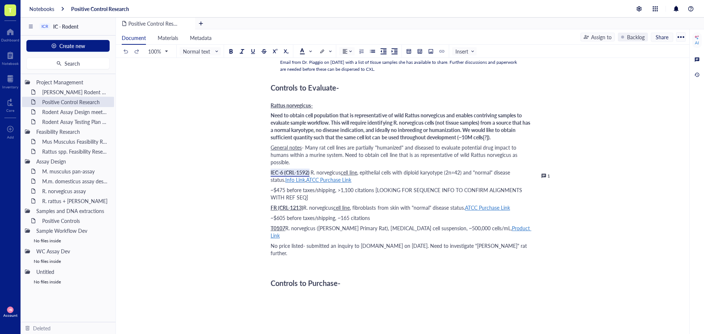
click at [578, 210] on div "Positive Control Research Positive Control Research Entry authors: [PERSON_NAME…" at bounding box center [401, 144] width 571 height 579
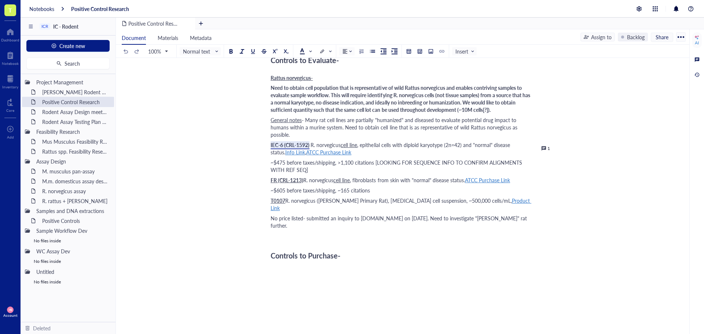
scroll to position [292, 0]
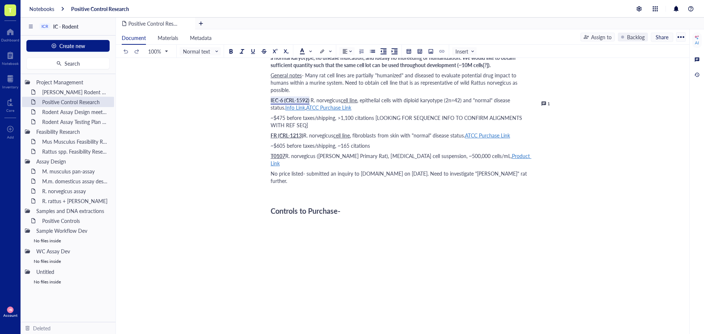
click at [285, 182] on div "Entry authors: [PERSON_NAME], [PERSON_NAME] ﻿ Some tissue samples will be provi…" at bounding box center [401, 86] width 261 height 552
click at [52, 223] on div "Positive Controls" at bounding box center [71, 221] width 64 height 10
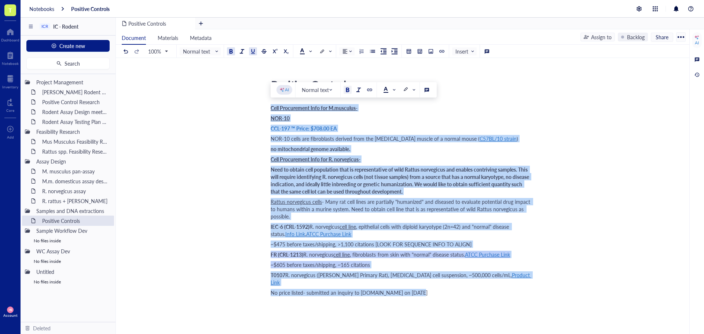
drag, startPoint x: 271, startPoint y: 107, endPoint x: 430, endPoint y: 284, distance: 237.8
click at [430, 284] on div "Cell Procurement Info for M.musculus- NOR-10 CCL-197 ™ Price: $708.00 EA NOR-10…" at bounding box center [401, 282] width 261 height 358
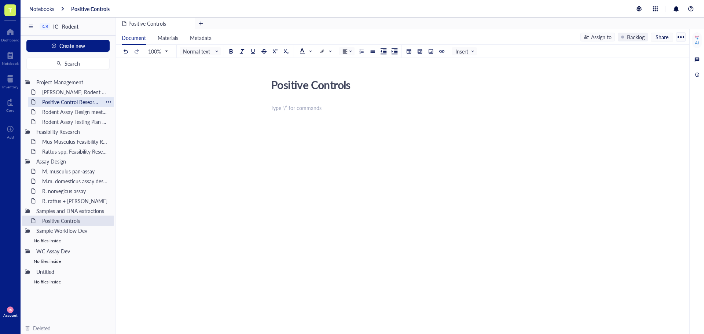
click at [54, 103] on div "Positive Control Research" at bounding box center [71, 102] width 64 height 10
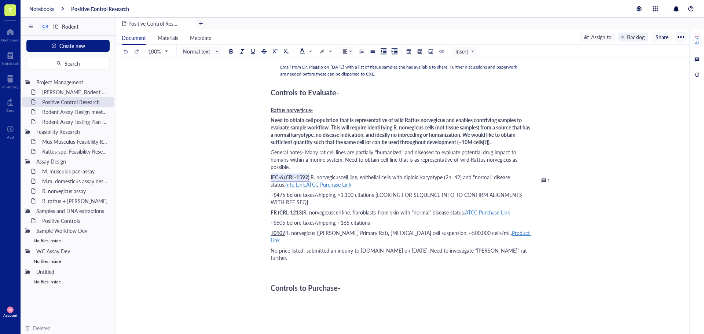
scroll to position [220, 0]
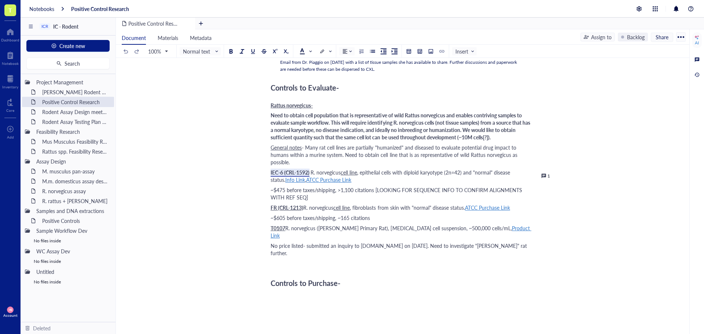
click at [285, 254] on div "Entry authors: [PERSON_NAME], [PERSON_NAME] ﻿ Some tissue samples will be provi…" at bounding box center [401, 159] width 261 height 552
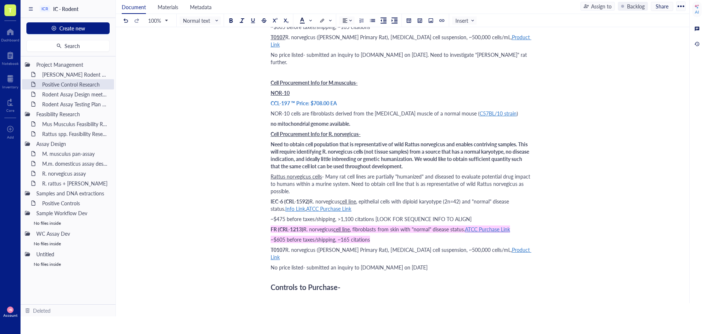
scroll to position [344, 0]
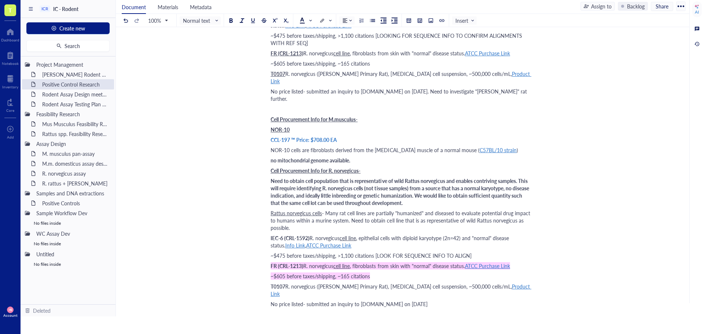
click at [271, 126] on span "NOR-10" at bounding box center [280, 129] width 19 height 7
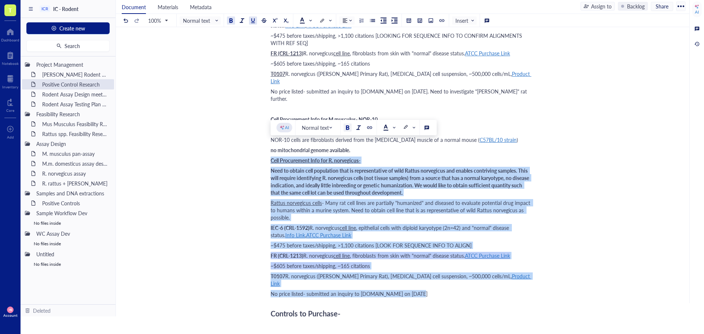
drag, startPoint x: 272, startPoint y: 147, endPoint x: 427, endPoint y: 273, distance: 200.1
click at [427, 273] on div "Entry authors: [PERSON_NAME], [PERSON_NAME] ﻿ Some tissue samples will be provi…" at bounding box center [401, 96] width 261 height 737
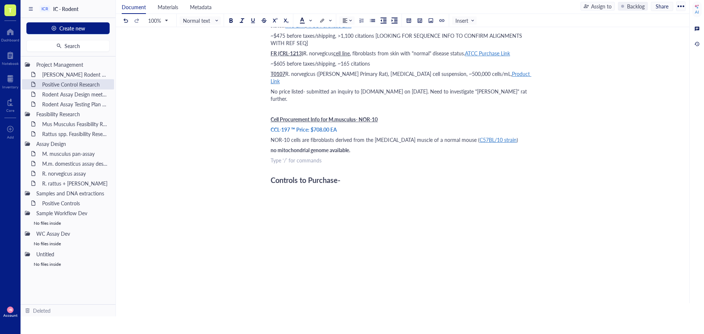
click at [290, 126] on span "CCL-197 ™ Price: $708.00 EA" at bounding box center [304, 129] width 66 height 7
click at [299, 128] on div "[URL][DOMAIN_NAME]" at bounding box center [304, 129] width 54 height 10
click at [432, 173] on div "Controls to Purchase-" at bounding box center [401, 180] width 261 height 15
click at [386, 153] on div "Entry authors: [PERSON_NAME], [PERSON_NAME] ﻿ Some tissue samples will be provi…" at bounding box center [401, 29] width 261 height 603
click at [480, 136] on span "C57BL/10 strain" at bounding box center [498, 139] width 37 height 7
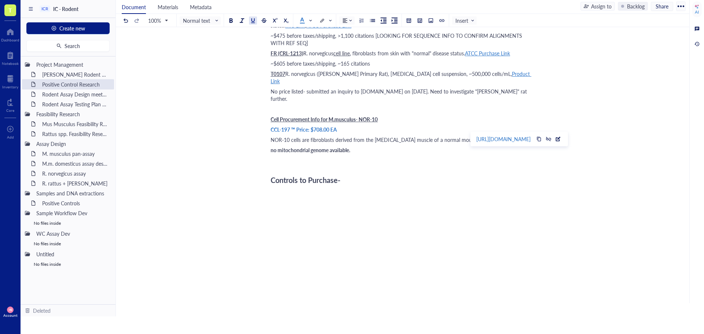
click at [498, 138] on div "[URL][DOMAIN_NAME]" at bounding box center [504, 139] width 54 height 10
click at [383, 116] on div "Cell Procurement Info for M.musculus- NOR-10" at bounding box center [401, 119] width 261 height 7
drag, startPoint x: 269, startPoint y: 114, endPoint x: 342, endPoint y: 134, distance: 75.7
click at [342, 134] on div "Positive Control Research Positive Control Research Entry authors: [PERSON_NAME…" at bounding box center [401, 16] width 571 height 630
drag, startPoint x: 354, startPoint y: 136, endPoint x: 266, endPoint y: 117, distance: 90.8
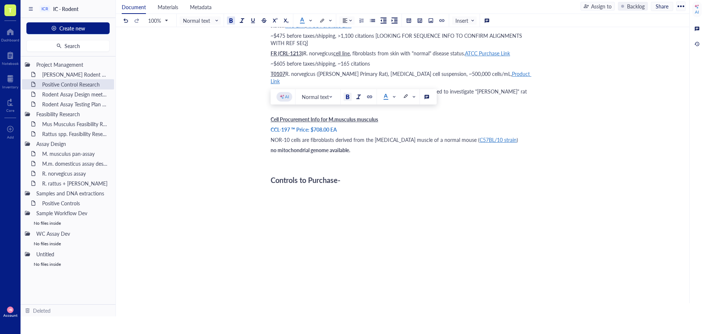
click at [266, 117] on div "Positive Control Research Positive Control Research Entry authors: [PERSON_NAME…" at bounding box center [401, 16] width 571 height 630
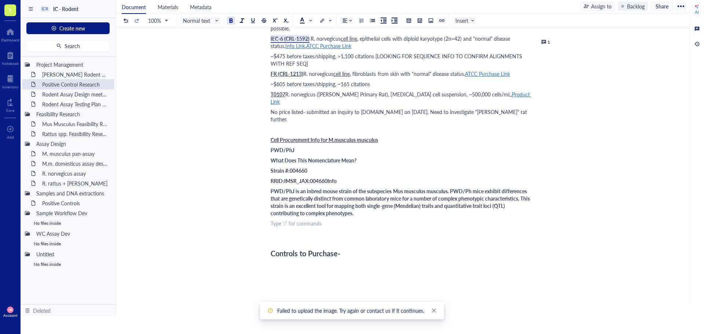
scroll to position [335, 0]
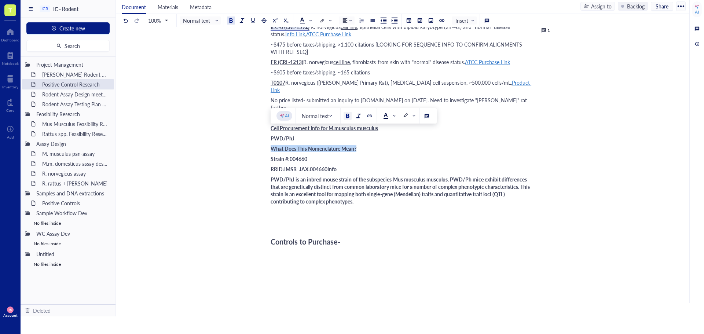
drag, startPoint x: 367, startPoint y: 134, endPoint x: 269, endPoint y: 138, distance: 98.4
click at [269, 138] on div "Positive Control Research Positive Control Research Entry authors: [PERSON_NAME…" at bounding box center [401, 51] width 571 height 683
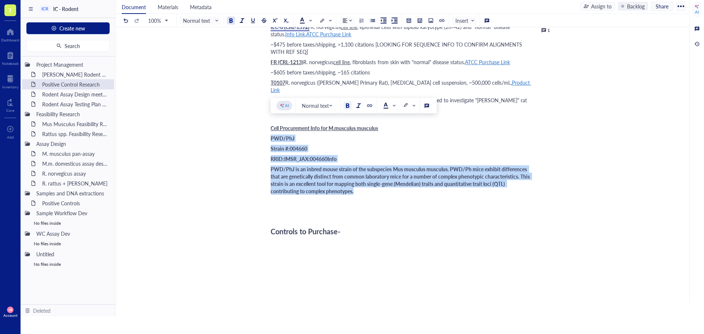
drag, startPoint x: 272, startPoint y: 123, endPoint x: 359, endPoint y: 174, distance: 101.1
click at [359, 174] on div "Entry authors: [PERSON_NAME], [PERSON_NAME] ﻿ Some tissue samples will be provi…" at bounding box center [401, 60] width 261 height 646
click at [347, 106] on div at bounding box center [347, 105] width 5 height 5
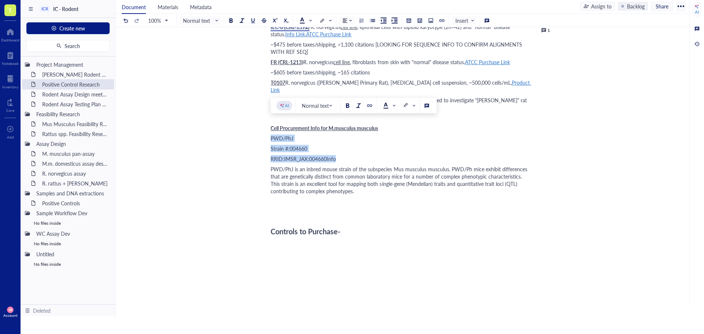
click at [368, 174] on div "PWD/PhJ is an inbred mouse strain of the subspecies Mus musculus musculus. PWD/…" at bounding box center [401, 179] width 261 height 29
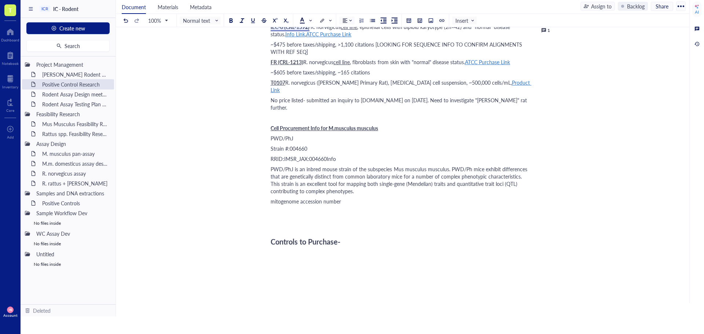
click at [387, 208] on div "﻿" at bounding box center [401, 211] width 261 height 7
click at [377, 198] on div "mitogenome accession number" at bounding box center [401, 201] width 261 height 7
click at [413, 198] on div "mitogenome accession number OR840807" at bounding box center [401, 201] width 261 height 7
click at [367, 198] on span "mitogenome accession number OR840807 corresponds to this strain" at bounding box center [349, 201] width 156 height 7
click at [492, 198] on div "mitogenome accession number OR840807 used for primer development corresponds to…" at bounding box center [401, 201] width 261 height 7
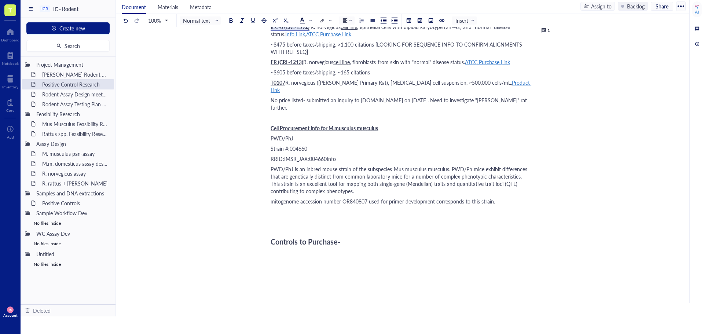
click at [299, 208] on div "﻿" at bounding box center [401, 211] width 261 height 7
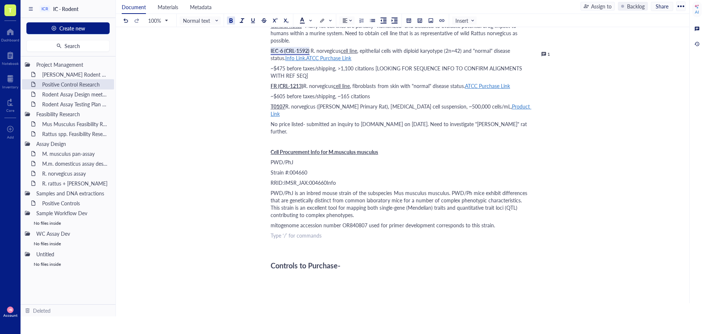
scroll to position [298, 0]
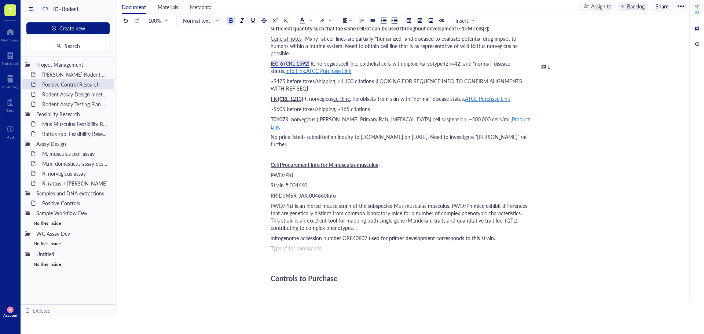
click at [324, 171] on div "PWD/PhJ" at bounding box center [401, 174] width 261 height 7
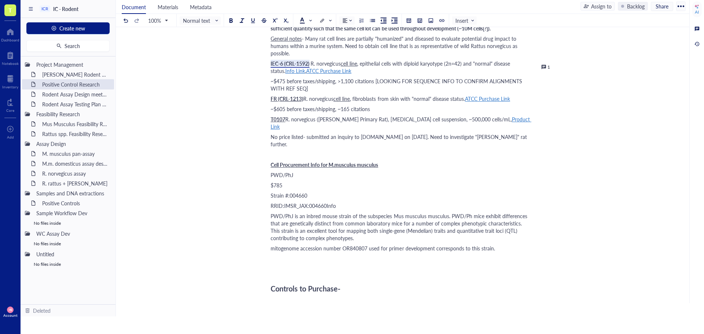
click at [270, 173] on div "Positive Control Research Positive Control Research Entry authors: [PERSON_NAME…" at bounding box center [401, 92] width 571 height 693
click at [272, 182] on span "$785" at bounding box center [277, 185] width 12 height 7
click at [307, 182] on div "$785" at bounding box center [401, 185] width 261 height 7
click at [432, 219] on span "PWD/PhJ is an inbred mouse strain of the subspecies Mus musculus musculus. PWD/…" at bounding box center [400, 226] width 258 height 29
click at [273, 245] on span "mitogenome accession number OR840807 used for primer development corresponds to…" at bounding box center [383, 248] width 225 height 7
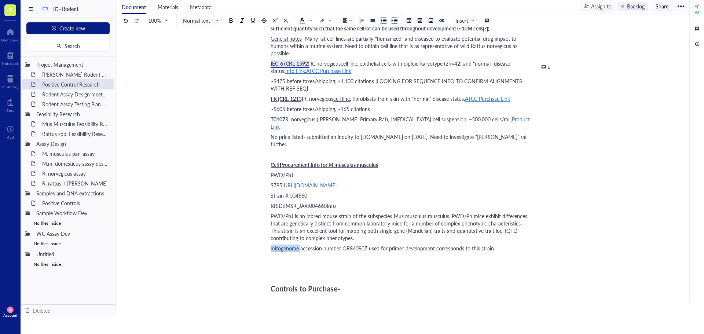
click at [273, 245] on span "mitogenome accession number OR840807 used for primer development corresponds to…" at bounding box center [383, 248] width 225 height 7
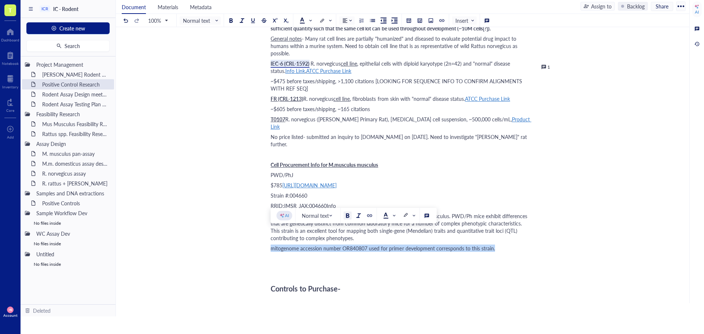
click at [347, 215] on div at bounding box center [347, 215] width 5 height 5
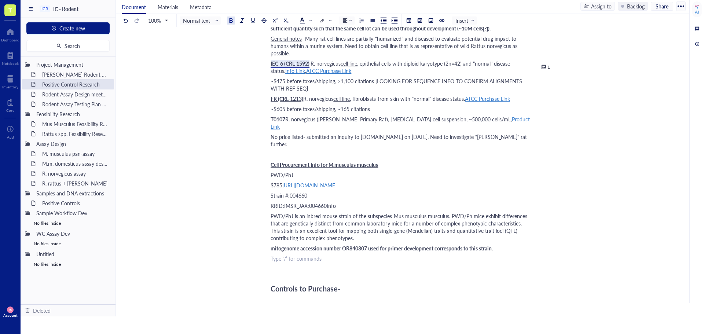
click at [361, 255] on div "﻿ Type ‘/’ for commands" at bounding box center [401, 258] width 261 height 7
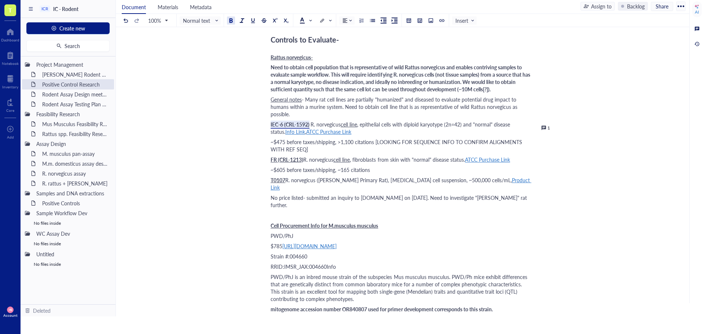
scroll to position [225, 0]
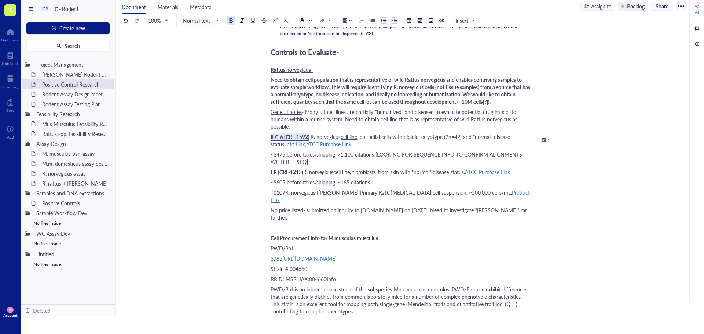
click at [545, 141] on div at bounding box center [544, 140] width 5 height 5
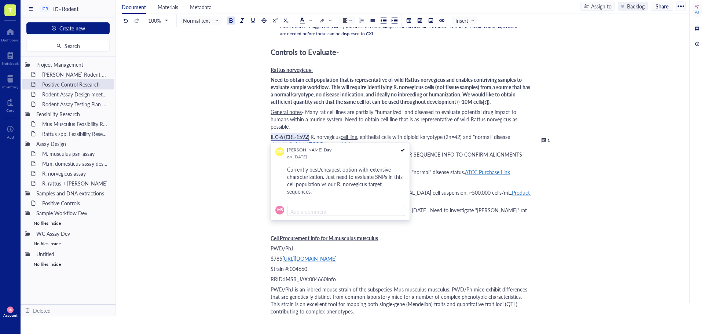
click at [544, 167] on div "Positive Control Research Positive Control Research Entry authors: [PERSON_NAME…" at bounding box center [401, 166] width 571 height 693
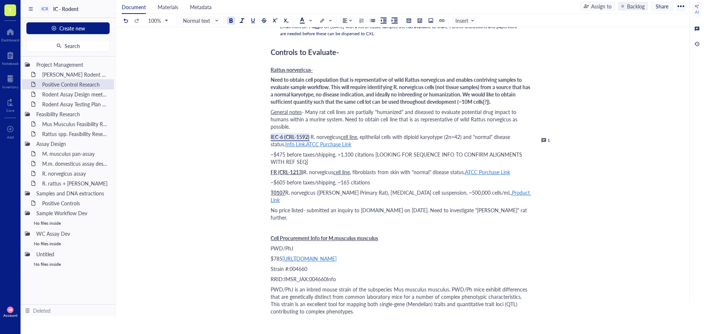
click at [285, 145] on span "Info Link" at bounding box center [295, 144] width 20 height 7
click at [383, 131] on div "Entry authors: [PERSON_NAME], [PERSON_NAME] ﻿ Some tissue samples will be provi…" at bounding box center [401, 180] width 261 height 666
click at [326, 144] on span "ATCC Purchase Link" at bounding box center [328, 144] width 45 height 7
click at [335, 159] on div "[URL][DOMAIN_NAME]" at bounding box center [326, 158] width 54 height 10
click at [225, 205] on div "Positive Control Research Positive Control Research Entry authors: [PERSON_NAME…" at bounding box center [401, 166] width 571 height 693
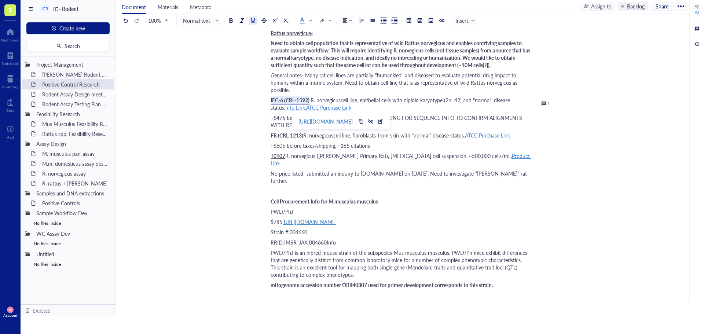
scroll to position [298, 0]
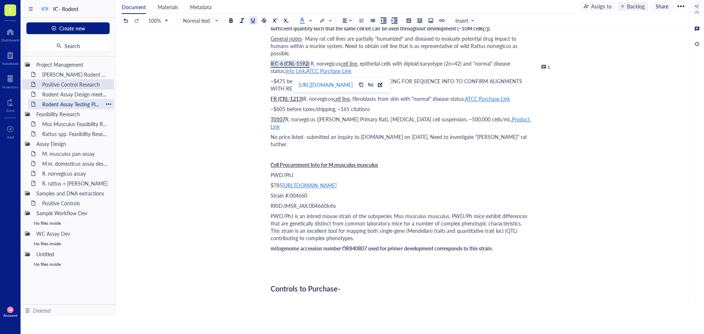
click at [61, 108] on div "Rodent Assay Testing Plan [DATE]" at bounding box center [71, 104] width 64 height 10
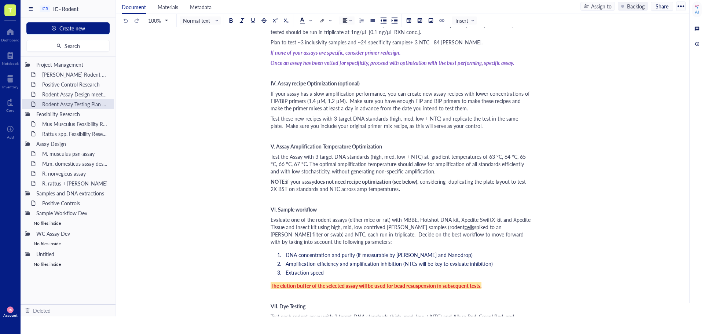
scroll to position [294, 0]
click at [272, 201] on div "﻿ Type ‘/’ for commands" at bounding box center [401, 199] width 261 height 7
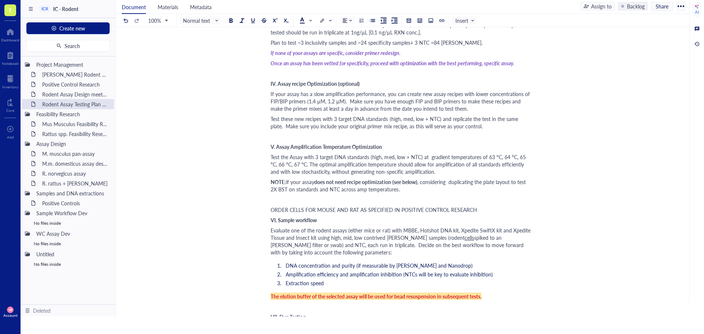
click at [285, 211] on span "ORDER CELLS FOR MOUSE AND RAT AS SPECIFIED IN POSITIVE CONTROL RESEARCH" at bounding box center [374, 209] width 207 height 7
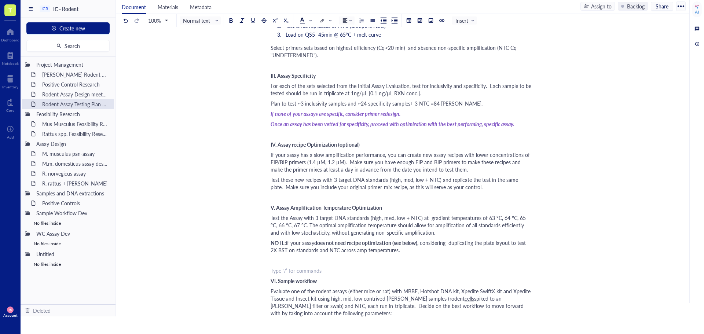
scroll to position [220, 0]
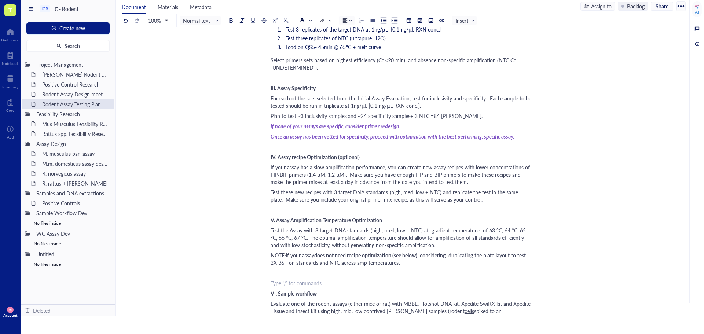
click at [274, 146] on div "﻿" at bounding box center [401, 146] width 261 height 7
click at [274, 147] on span "ORDER CELLS FOR MOUSE AND RAT AS SPECIFIED IN POSITIVE CONTROL RESEARCH" at bounding box center [374, 146] width 207 height 7
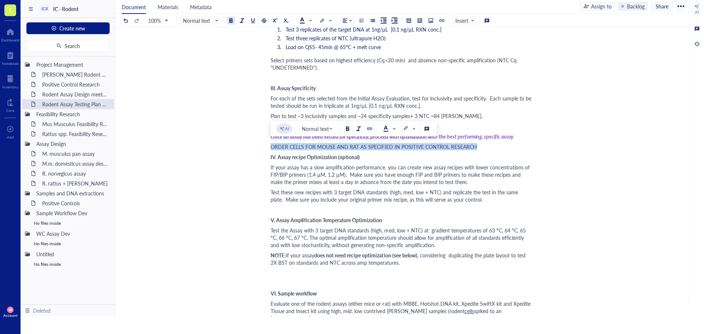
click at [230, 21] on div at bounding box center [231, 20] width 5 height 5
click at [243, 21] on div at bounding box center [242, 20] width 5 height 5
click at [395, 128] on span at bounding box center [389, 129] width 12 height 6
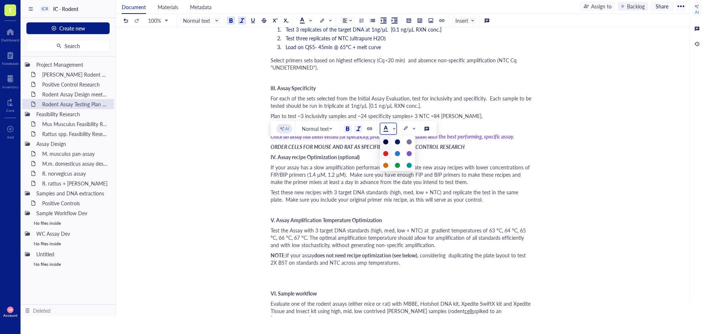
click at [384, 152] on div at bounding box center [385, 153] width 5 height 5
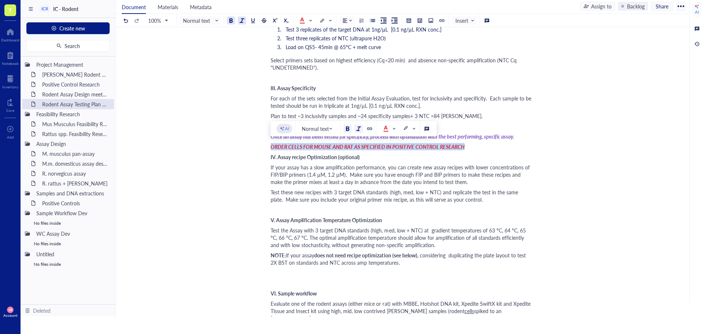
click at [460, 147] on span "ORDER CELLS FOR MOUSE AND RAT AS SPECIFIED IN POSITIVE CONTROL RESEARCH" at bounding box center [368, 146] width 194 height 7
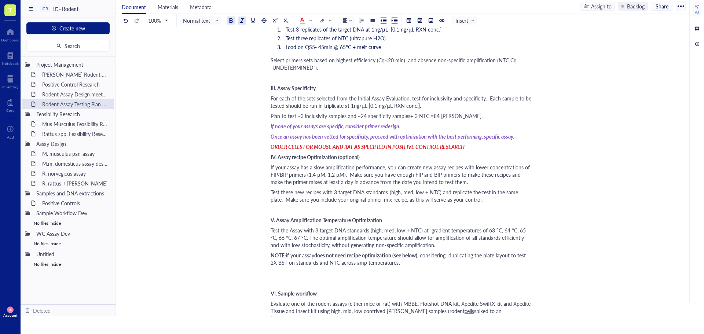
click at [475, 148] on div "ORDER CELLS FOR MOUSE AND RAT AS SPECIFIED IN POSITIVE CONTROL RESEARCH" at bounding box center [401, 146] width 261 height 7
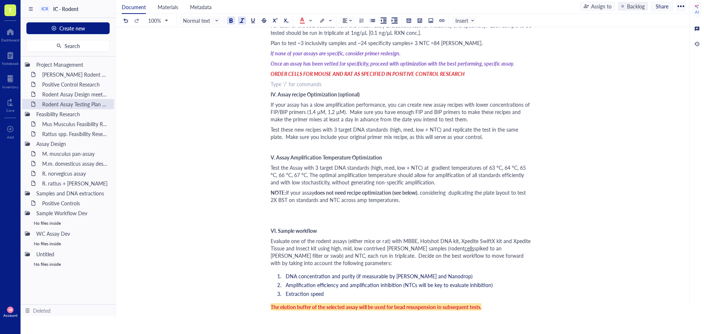
scroll to position [294, 0]
click at [294, 211] on div "﻿ Type ‘/’ for commands" at bounding box center [401, 209] width 261 height 7
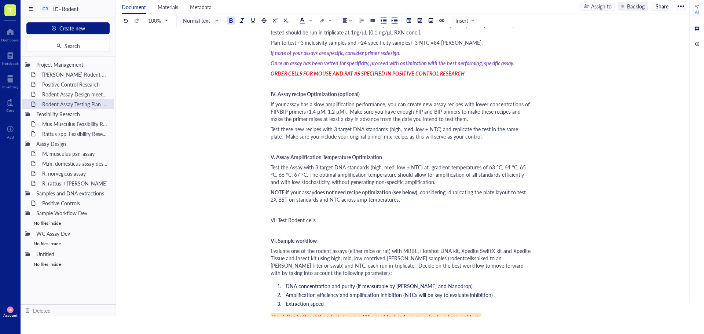
click at [275, 241] on span "VI. Sample workflow" at bounding box center [294, 240] width 46 height 7
click at [287, 221] on span "VI. Test Rodent cells" at bounding box center [293, 219] width 45 height 7
click at [208, 21] on span "Normal text" at bounding box center [201, 20] width 36 height 7
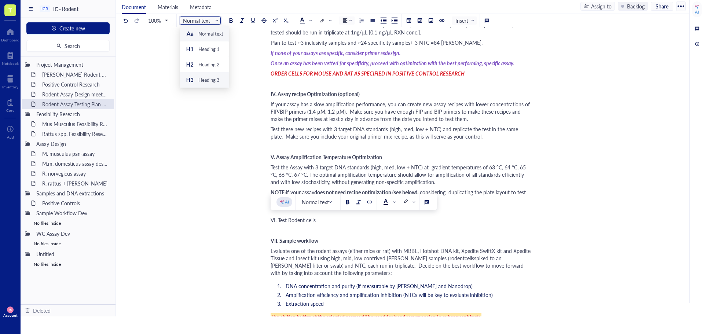
click at [209, 79] on div "Heading 3" at bounding box center [209, 80] width 21 height 7
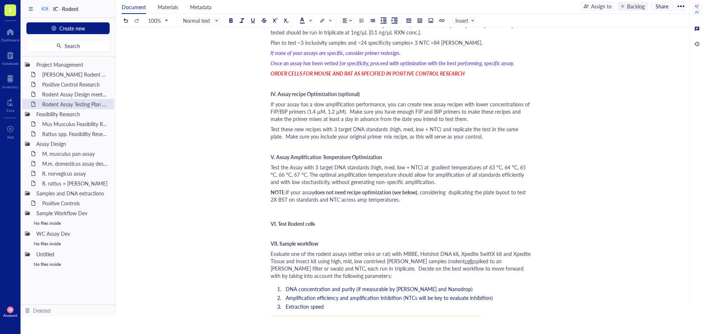
click at [323, 223] on div "VI. Test Rodent cells" at bounding box center [401, 224] width 261 height 6
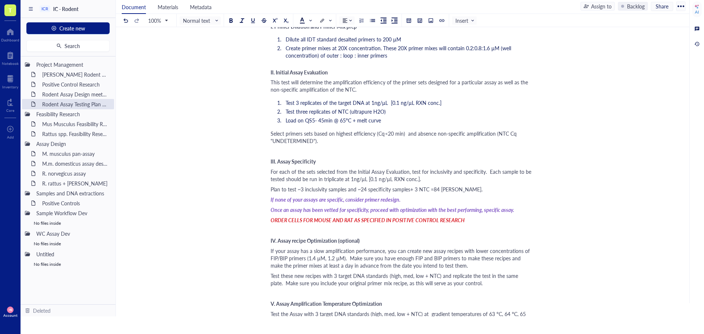
scroll to position [110, 0]
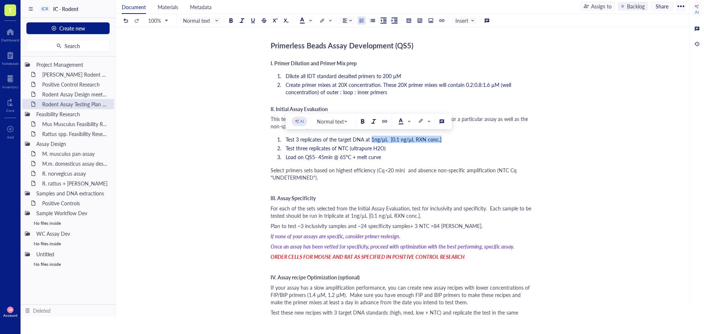
drag, startPoint x: 371, startPoint y: 140, endPoint x: 445, endPoint y: 141, distance: 74.5
click at [445, 141] on li "Test 3 replicates of the target DNA at 1ng/µL [0.1 ng/µL RXN conc.]" at bounding box center [407, 139] width 249 height 7
copy span "1ng/µL [0.1 ng/µL RXN conc.]"
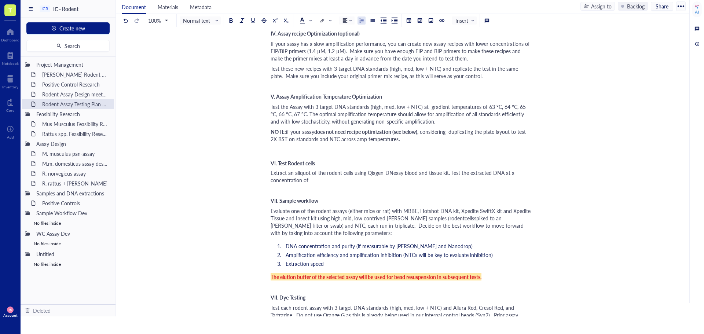
scroll to position [367, 0]
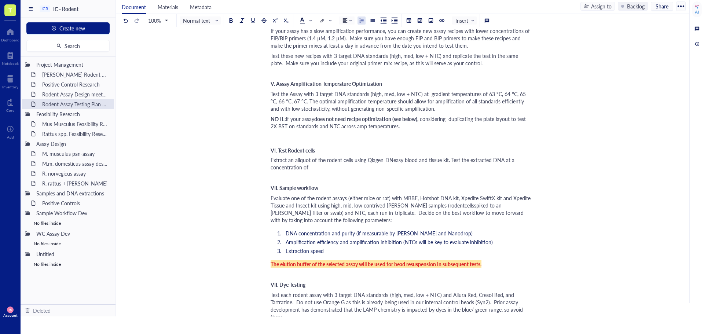
click at [340, 170] on div "Extract an aliquot of the rodent cells using Qiagen DNeasy blood and tissue kit…" at bounding box center [401, 163] width 261 height 15
click at [277, 284] on span "VII. Dye Testing" at bounding box center [288, 284] width 35 height 7
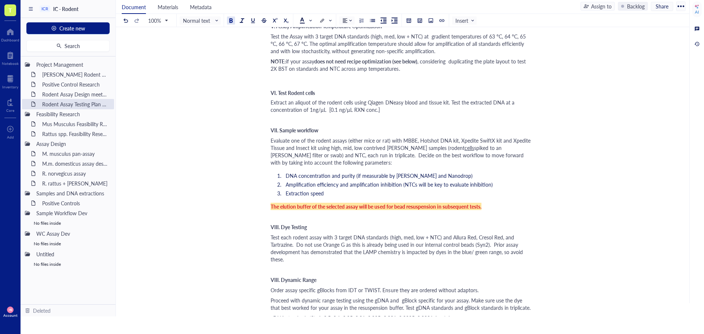
scroll to position [440, 0]
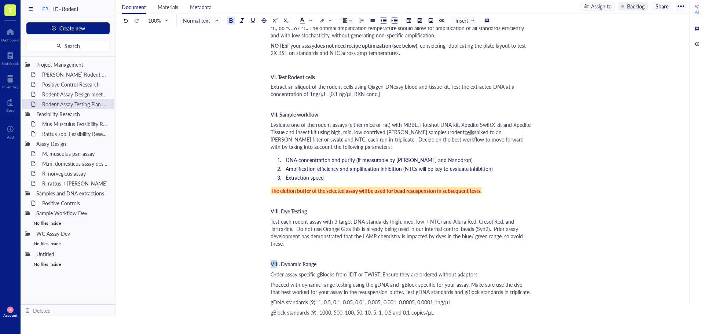
drag, startPoint x: 278, startPoint y: 264, endPoint x: 271, endPoint y: 264, distance: 6.6
click at [271, 264] on span "VIII. Dynamic Range" at bounding box center [294, 264] width 46 height 7
drag, startPoint x: 280, startPoint y: 265, endPoint x: 271, endPoint y: 265, distance: 8.8
click at [271, 265] on span "VIII. Dynamic Range" at bounding box center [294, 264] width 46 height 7
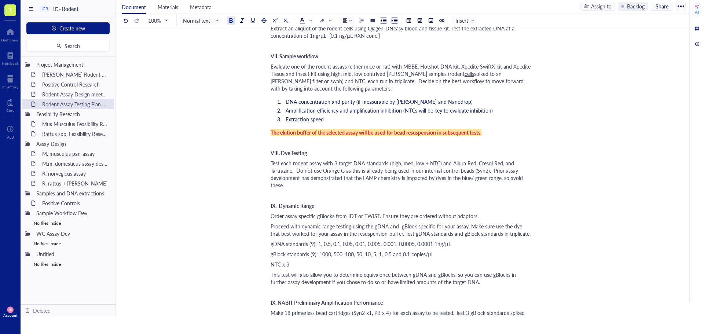
scroll to position [514, 0]
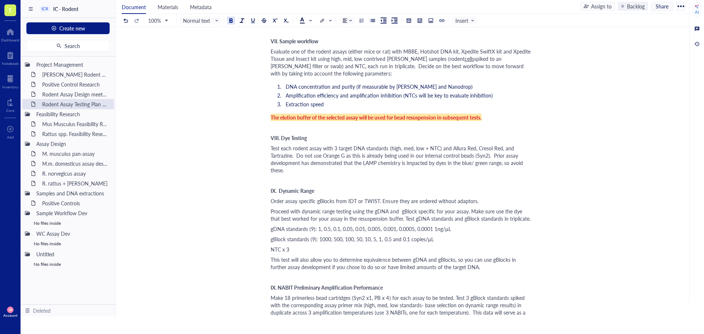
click at [273, 286] on span "IX. NABIT Preliminary Amplification Performance" at bounding box center [327, 287] width 112 height 7
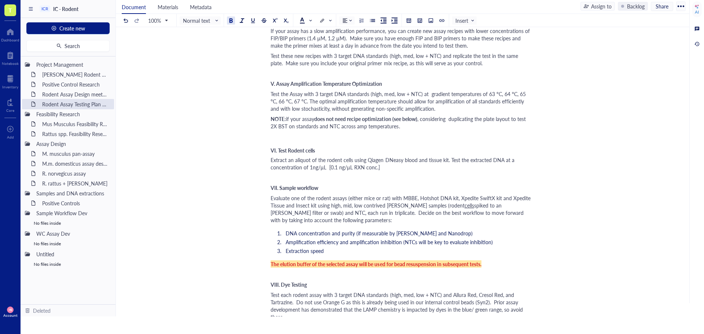
scroll to position [330, 0]
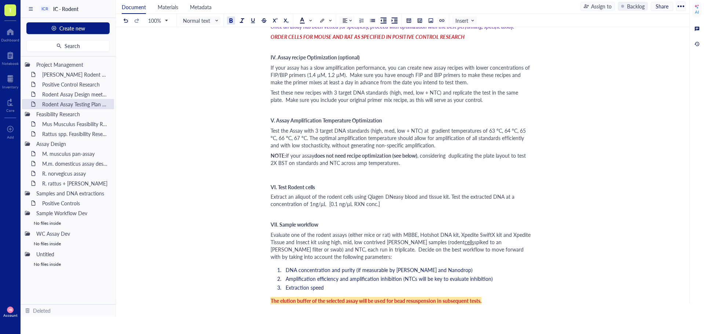
click at [504, 197] on span "Extract an aliquot of the rodent cells using Qiagen DNeasy blood and tissue kit…" at bounding box center [393, 200] width 245 height 15
drag, startPoint x: 436, startPoint y: 201, endPoint x: 327, endPoint y: 205, distance: 108.3
click at [327, 205] on div "Extract an aliquot of the rodent cells using Qiagen DNeasy blood and tissue kit…" at bounding box center [401, 200] width 261 height 15
click at [447, 206] on div "Extract an aliquot of the rodent cells using Qiagen DNeasy blood and tissue kit…" at bounding box center [401, 200] width 261 height 15
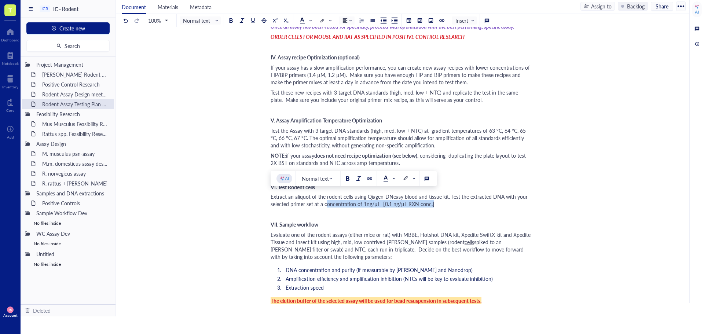
click at [445, 204] on div "Extract an aliquot of the rodent cells using Qiagen DNeasy blood and tissue kit…" at bounding box center [401, 200] width 261 height 15
drag, startPoint x: 433, startPoint y: 204, endPoint x: 362, endPoint y: 207, distance: 70.9
click at [362, 207] on span "Extract an aliquot of the rodent cells using Qiagen DNeasy blood and tissue kit…" at bounding box center [400, 200] width 259 height 15
click at [505, 197] on span "Extract an aliquot of the rodent cells using Qiagen DNeasy blood and tissue kit…" at bounding box center [400, 200] width 259 height 15
drag, startPoint x: 436, startPoint y: 205, endPoint x: 389, endPoint y: 207, distance: 47.4
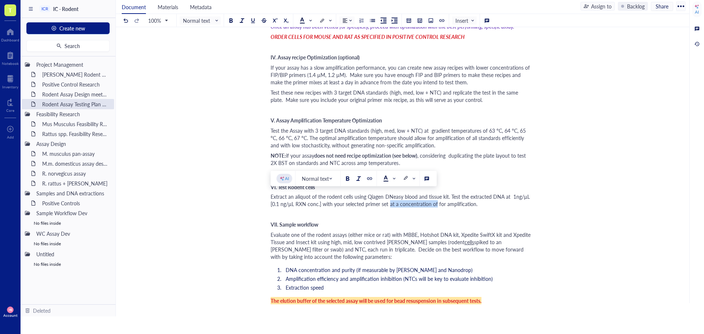
click at [389, 207] on span "Extract an aliquot of the rodent cells using Qiagen DNeasy blood and tissue kit…" at bounding box center [402, 200] width 262 height 15
drag, startPoint x: 431, startPoint y: 203, endPoint x: 389, endPoint y: 203, distance: 41.8
click at [389, 203] on div "Extract an aliquot of the rodent cells using Qiagen DNeasy blood and tissue kit…" at bounding box center [401, 200] width 261 height 15
click at [389, 203] on span "Extract an aliquot of the rodent cells using Qiagen DNeasy blood and tissue kit…" at bounding box center [402, 200] width 262 height 15
drag, startPoint x: 389, startPoint y: 203, endPoint x: 434, endPoint y: 206, distance: 44.5
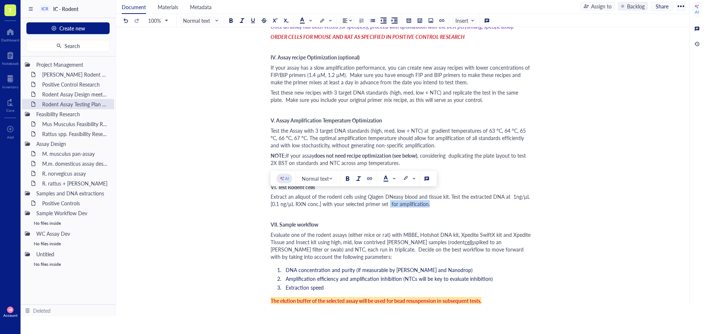
click at [434, 206] on div "Extract an aliquot of the rodent cells using Qiagen DNeasy blood and tissue kit…" at bounding box center [401, 200] width 261 height 15
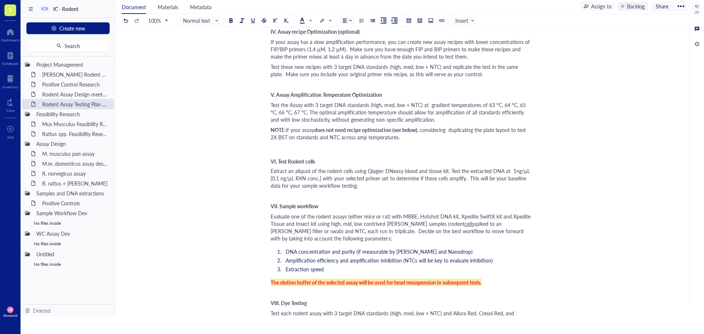
scroll to position [367, 0]
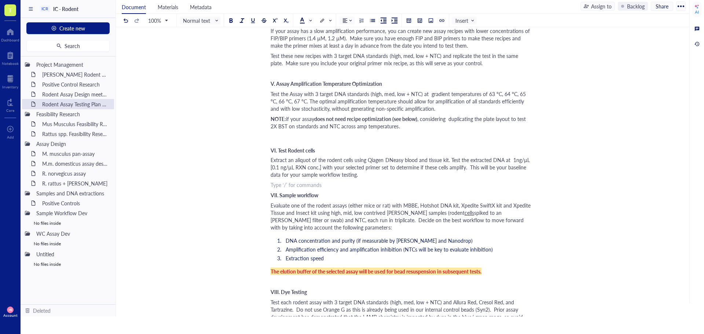
click at [289, 185] on div "﻿ Type ‘/’ for commands" at bounding box center [401, 184] width 261 height 7
click at [272, 206] on span "Evaluate one of the rodent assays (either mice or rat) with MBBE, Hotshot DNA k…" at bounding box center [402, 209] width 262 height 15
click at [387, 205] on span "Evaluate one of the rodent assays (either mice or rat) with MBBE, Hotshot DNA k…" at bounding box center [402, 209] width 262 height 15
click at [400, 205] on span "Evaluate one of the rodent assays (either mice or rat) with MBBE, Hotshot DNA k…" at bounding box center [402, 209] width 262 height 15
click at [403, 205] on span "Evaluate one of the rodent assays (either mice or rat) with rodent cells MBBE, …" at bounding box center [401, 209] width 261 height 15
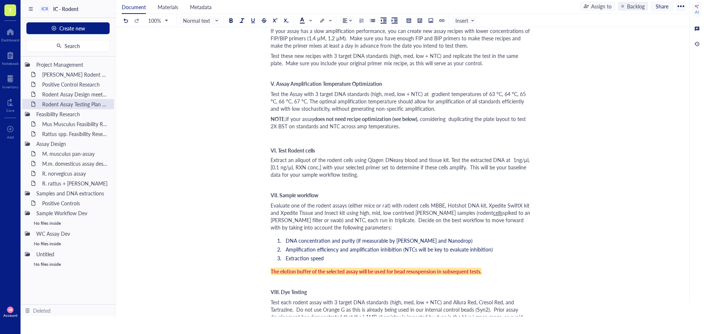
click at [401, 205] on span "Evaluate one of the rodent assays (either mice or rat) with rodent cells MBBE, …" at bounding box center [401, 209] width 261 height 15
click at [469, 204] on span "Evaluate one of the rodent assays (either mice or rat) with the corresponding r…" at bounding box center [401, 213] width 261 height 22
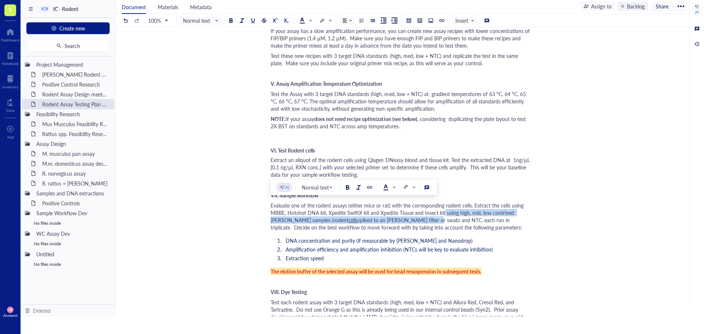
drag, startPoint x: 444, startPoint y: 212, endPoint x: 394, endPoint y: 220, distance: 50.2
click at [394, 220] on div "Evaluate one of the rodent assays (either mice or rat) with the corresponding r…" at bounding box center [401, 216] width 261 height 29
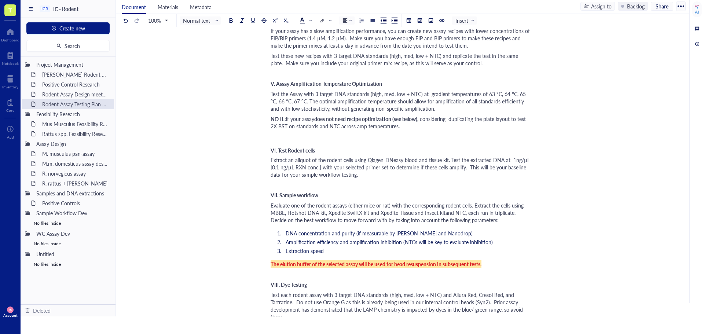
click at [510, 206] on span "Evaluate one of the rodent assays (either mice or rat) with the corresponding r…" at bounding box center [399, 213] width 256 height 22
click at [495, 205] on span "Evaluate one of the rodent assays (either mice or rat) with the corresponding r…" at bounding box center [397, 213] width 252 height 22
drag, startPoint x: 497, startPoint y: 205, endPoint x: 492, endPoint y: 205, distance: 4.8
click at [492, 205] on span "Evaluate one of the rodent assays (either mice or rat) with the corresponding r…" at bounding box center [397, 213] width 252 height 22
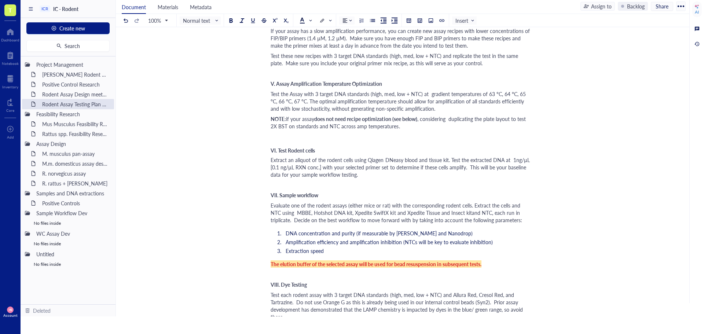
click at [490, 206] on span "Evaluate one of the rodent assays (either mice or rat) with the corresponding r…" at bounding box center [397, 213] width 252 height 22
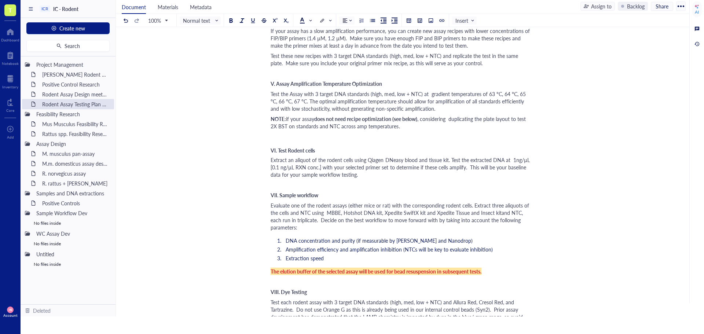
click at [299, 213] on span "Evaluate one of the rodent assays (either mice or rat) with the corresponding r…" at bounding box center [401, 216] width 260 height 29
drag, startPoint x: 287, startPoint y: 220, endPoint x: 344, endPoint y: 219, distance: 57.2
click at [344, 219] on span "Evaluate one of the rodent assays (either mice or rat) with the corresponding r…" at bounding box center [401, 216] width 260 height 29
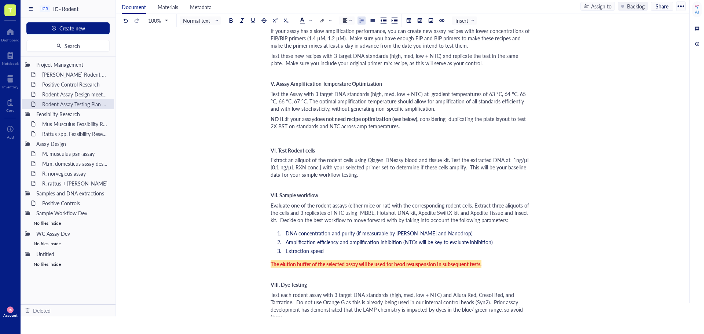
click at [331, 252] on li "Extraction speed" at bounding box center [407, 250] width 249 height 7
click at [281, 221] on span "Evaluate one of the rodent assays (either mice or rat) with the corresponding r…" at bounding box center [401, 213] width 260 height 22
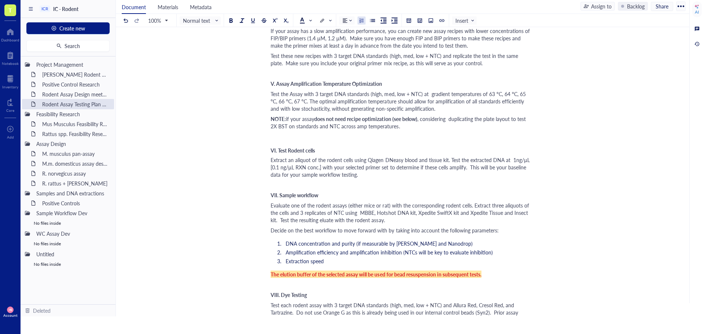
click at [500, 252] on li "Amplification efficiency and amplification inhibition (NTCs will be key to eval…" at bounding box center [407, 252] width 249 height 7
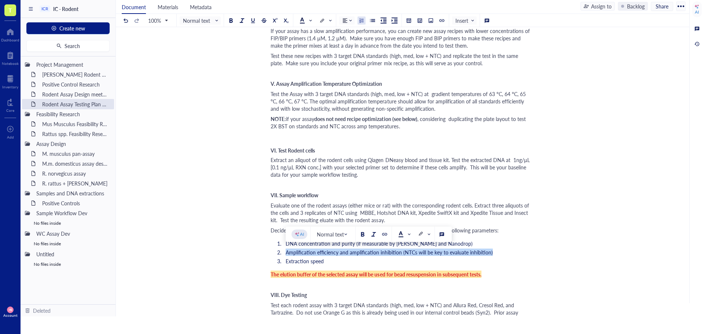
drag, startPoint x: 500, startPoint y: 252, endPoint x: 285, endPoint y: 256, distance: 214.7
click at [285, 256] on li "Amplification efficiency and amplification inhibition (NTCs will be key to eval…" at bounding box center [407, 252] width 249 height 7
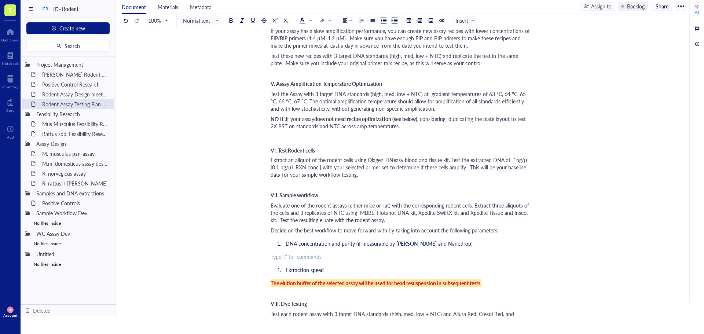
click at [286, 245] on span "DNA concentration and purity (if measurable by [PERSON_NAME] and Nanodrop)" at bounding box center [379, 243] width 187 height 7
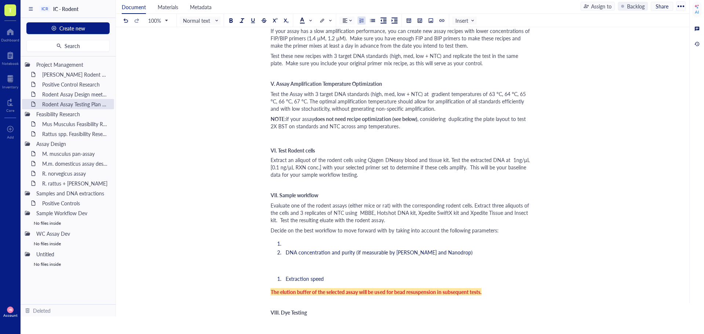
click at [286, 245] on li "﻿" at bounding box center [407, 243] width 249 height 7
click at [452, 249] on li "DNA concentration and purity (if measurable by [PERSON_NAME] and Nanodrop)" at bounding box center [407, 252] width 249 height 7
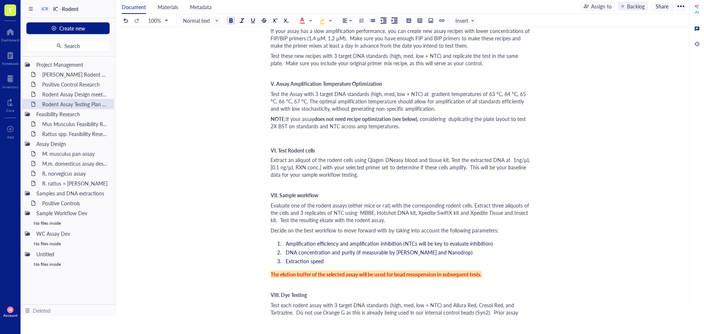
click at [495, 276] on div "The elution buffer of the selected assay will be used for bead resuspension in …" at bounding box center [401, 274] width 261 height 7
